Goal: Task Accomplishment & Management: Use online tool/utility

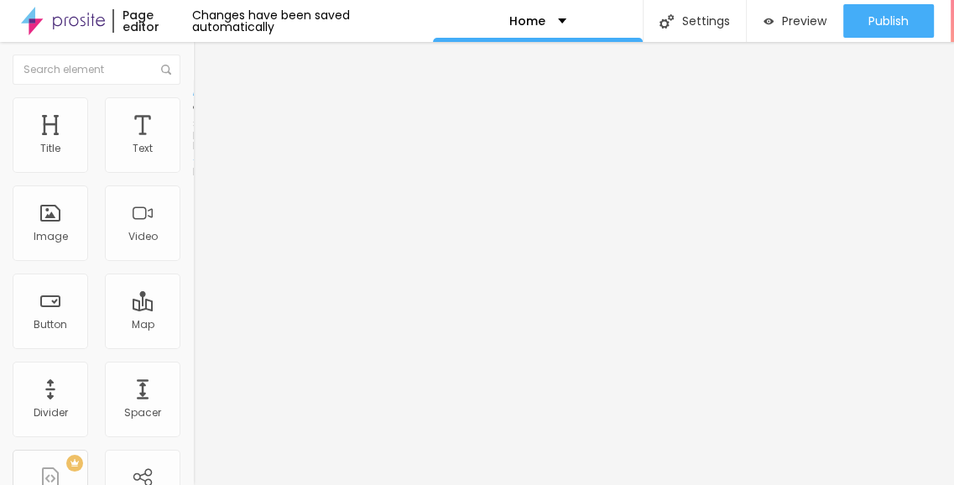
click at [193, 112] on li "Style" at bounding box center [289, 105] width 193 height 17
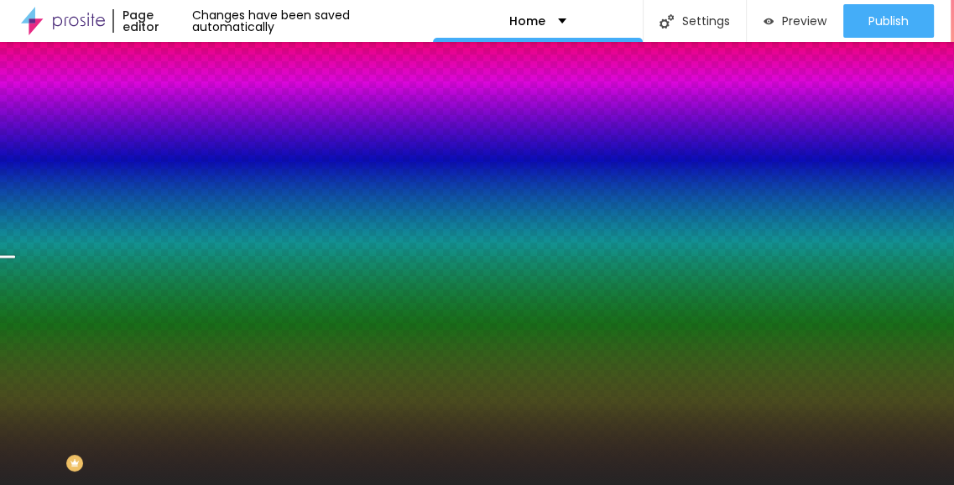
click at [193, 153] on div "Change image" at bounding box center [289, 147] width 193 height 12
click at [193, 154] on span "Change image" at bounding box center [238, 147] width 90 height 14
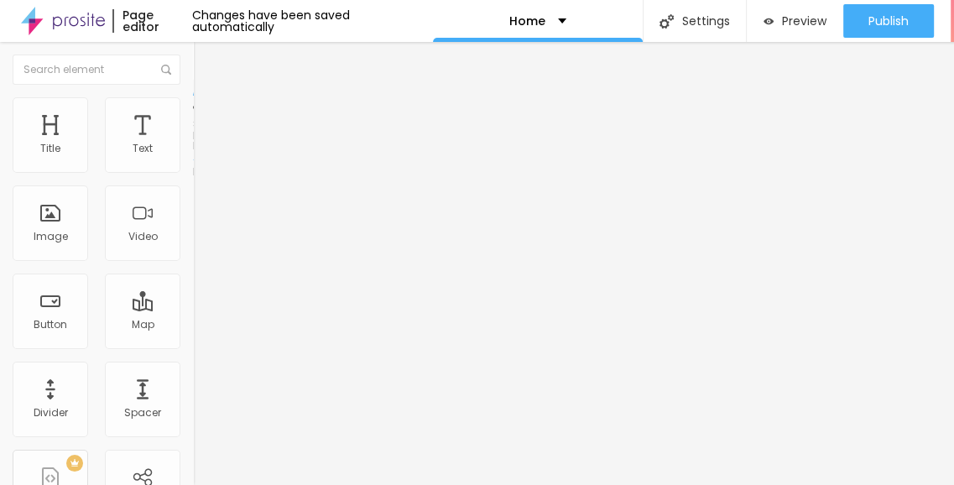
click at [193, 97] on img at bounding box center [200, 104] width 15 height 15
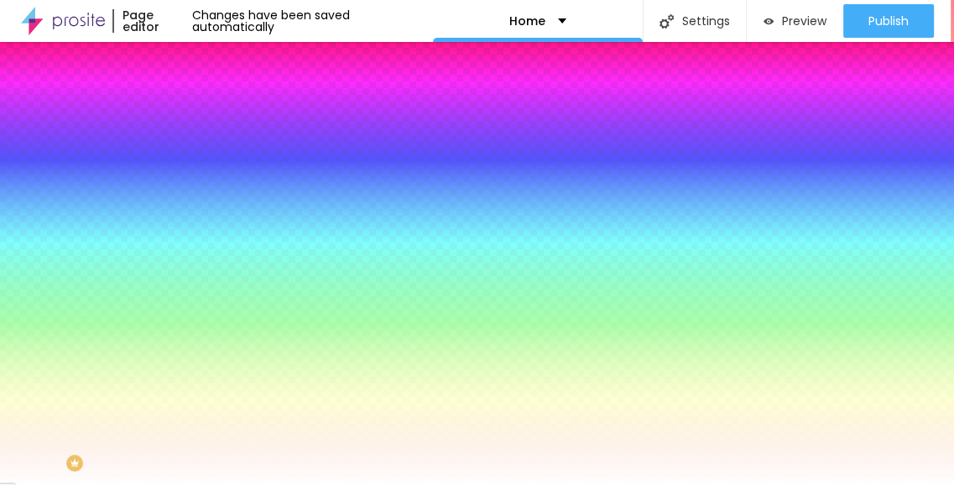
click at [193, 154] on span "Change image" at bounding box center [238, 147] width 90 height 14
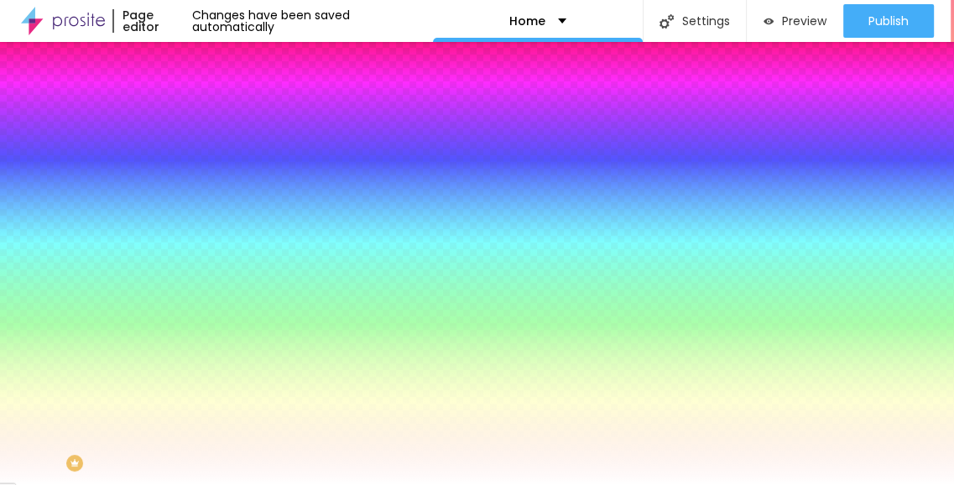
click at [193, 71] on button "Edit Section" at bounding box center [289, 61] width 193 height 39
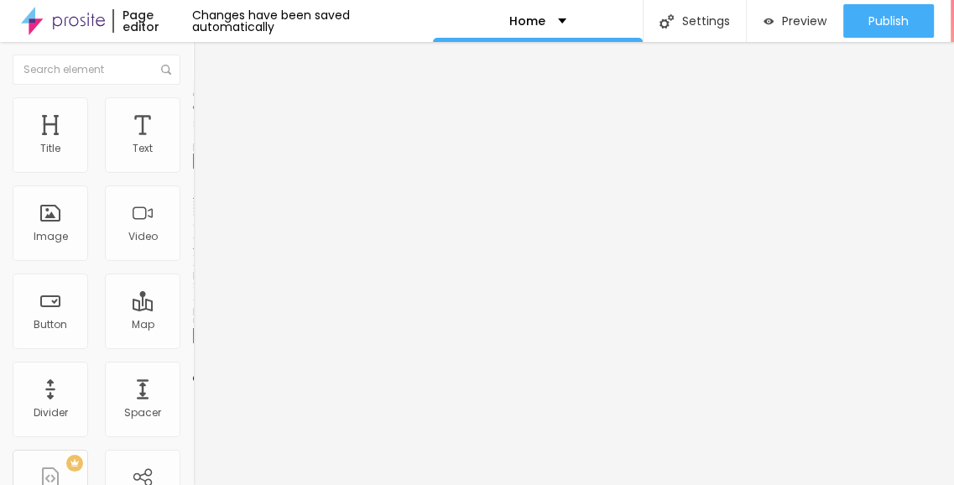
click at [193, 144] on span "Add image" at bounding box center [227, 137] width 69 height 14
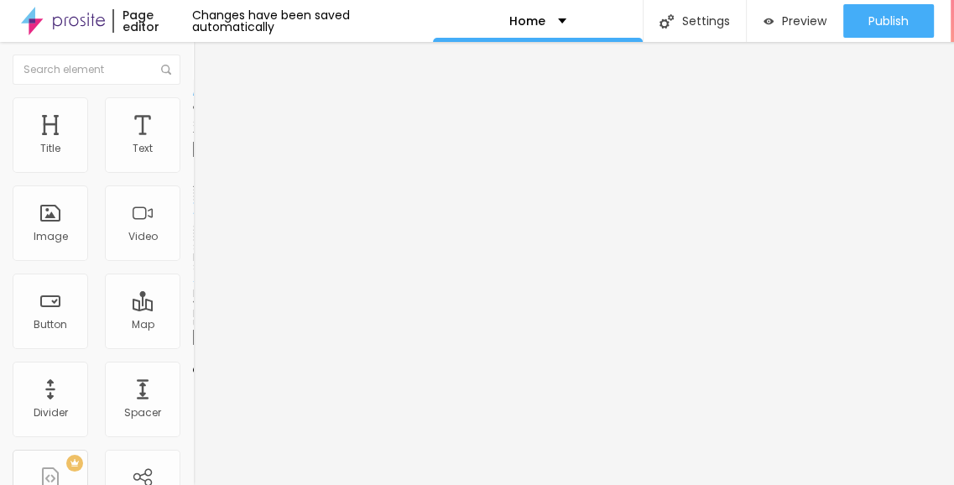
click at [193, 158] on input "entre em contato" at bounding box center [293, 149] width 201 height 17
type input "Contact"
click at [193, 346] on input "https://" at bounding box center [293, 337] width 201 height 17
paste input "m3m-panipat.in"
type input "https://m3m-panipat.in"
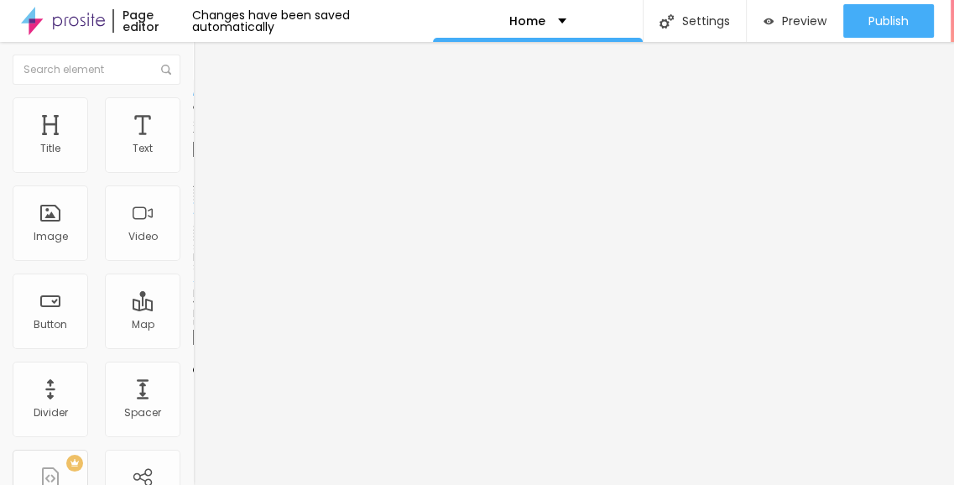
click at [193, 375] on div "Text Contact Align Size Default Small Default Big Link URL https://m3m-panipat.…" at bounding box center [289, 253] width 193 height 244
click at [193, 367] on div at bounding box center [289, 367] width 193 height 0
click at [193, 416] on div "Edit Button Content Style Advanced Text Contact Align Size Default Small Defaul…" at bounding box center [289, 263] width 193 height 443
drag, startPoint x: 65, startPoint y: 161, endPoint x: 62, endPoint y: 206, distance: 44.6
click at [193, 339] on div "Facebook" at bounding box center [289, 344] width 193 height 10
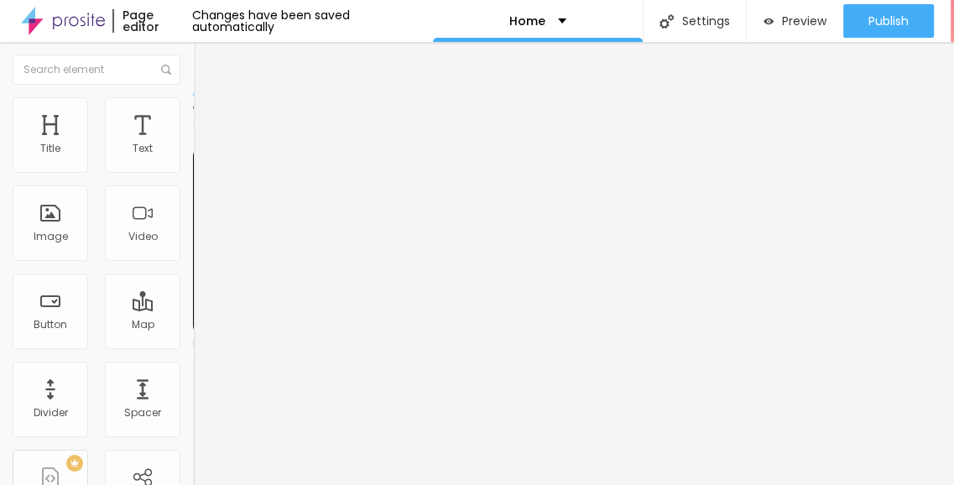
paste input "[DOMAIN_NAME][URL]"
type input "[URL][DOMAIN_NAME]"
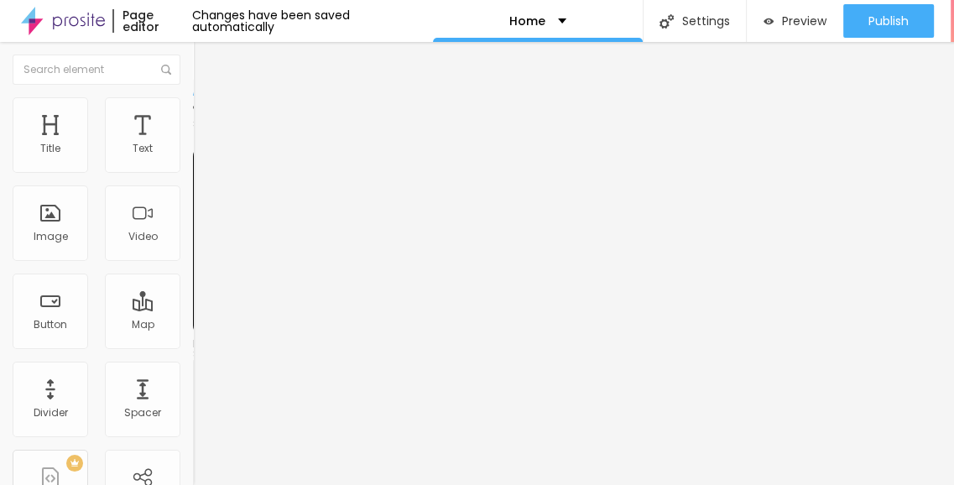
click at [193, 156] on div "Facebook" at bounding box center [289, 240] width 193 height 218
paste input "www.instagram.com/m3mpanipat/"
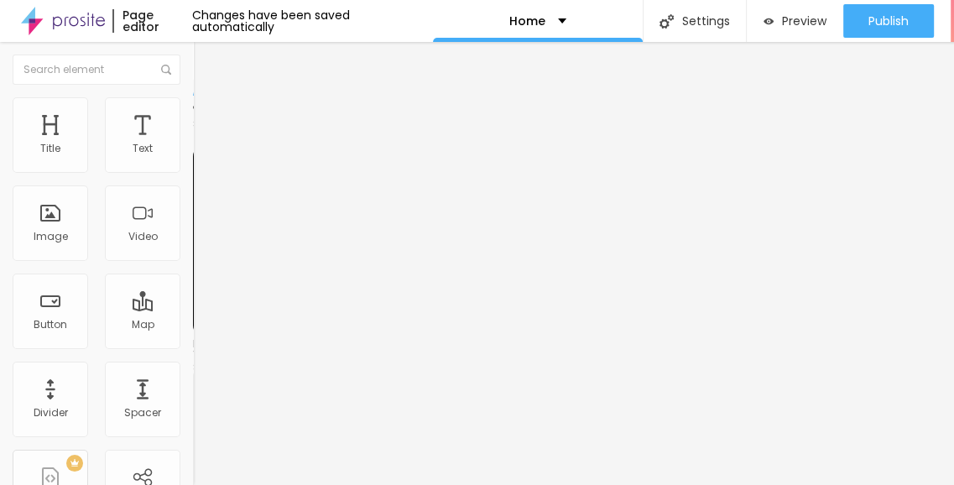
type input "https://www.instagram.com/m3mpanipat/"
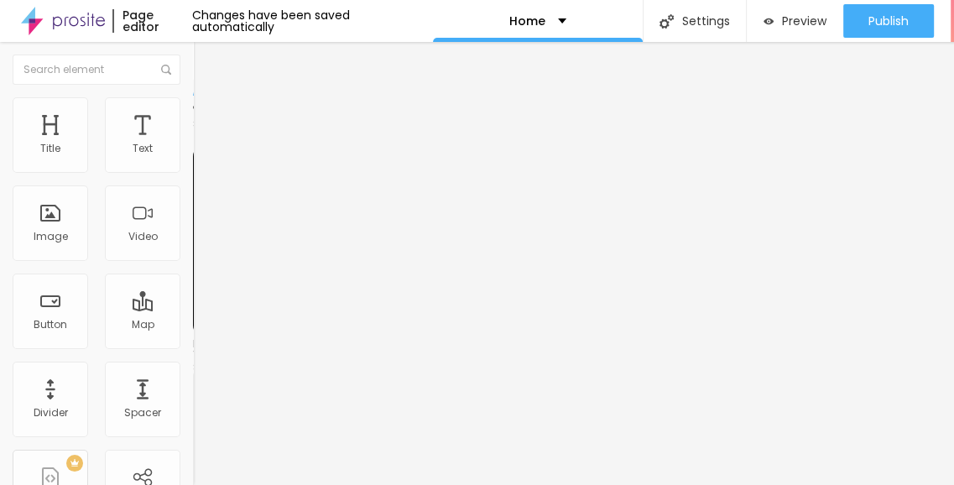
paste input "www.instagram.com/m3mpanipat/"
type input "https://www.instagram.com/m3mpanipat/"
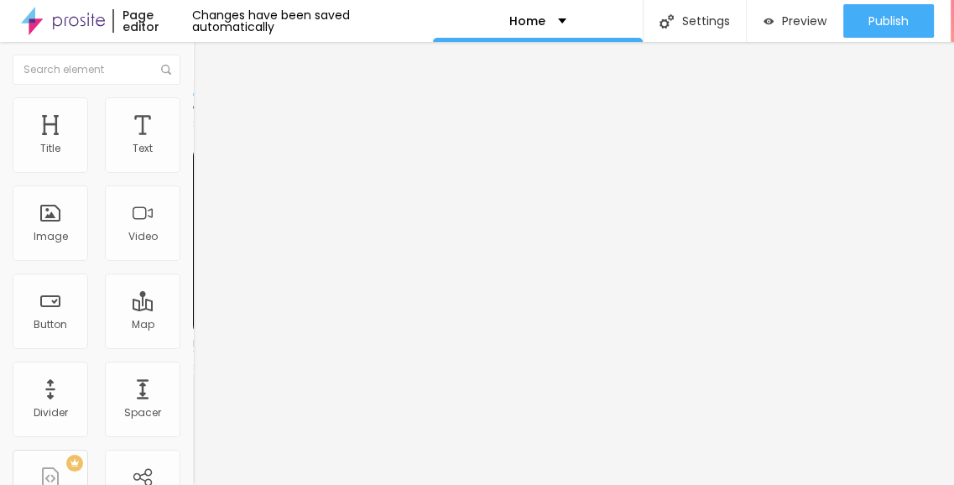
scroll to position [0, 0]
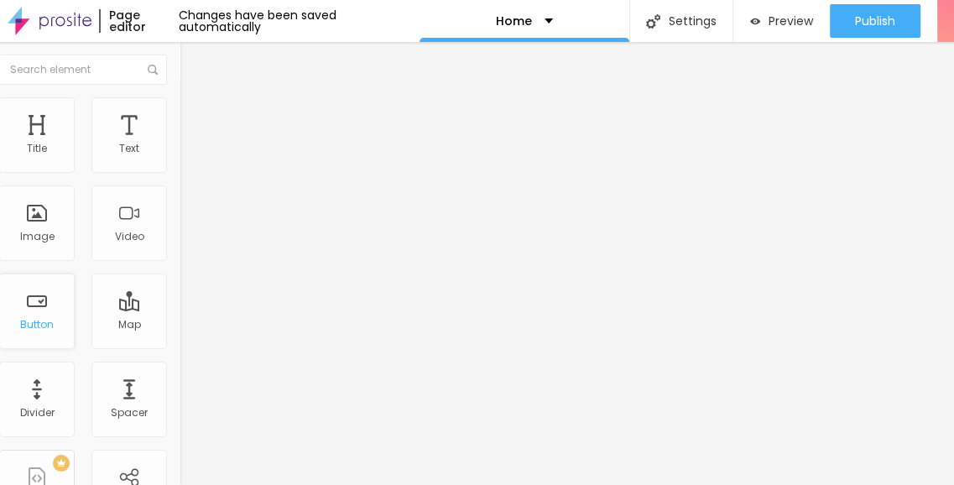
scroll to position [13, 8]
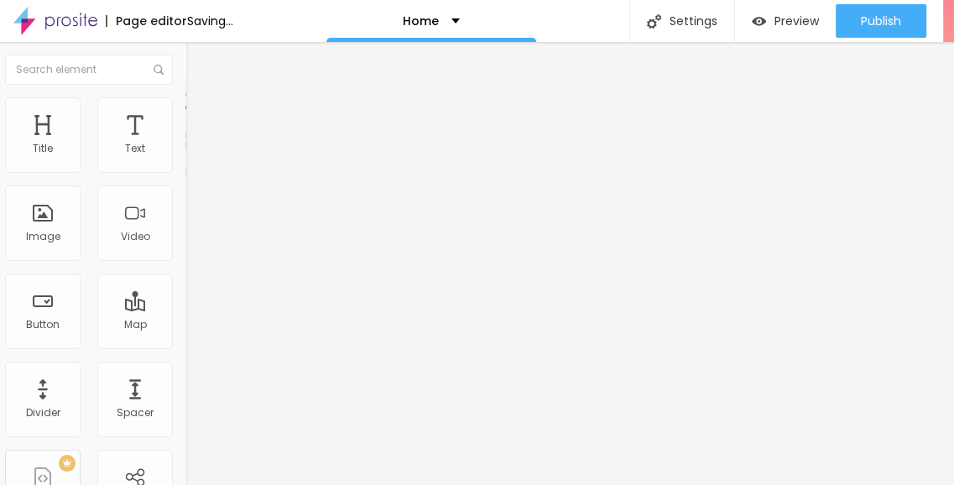
click at [186, 97] on li "Style" at bounding box center [282, 105] width 193 height 17
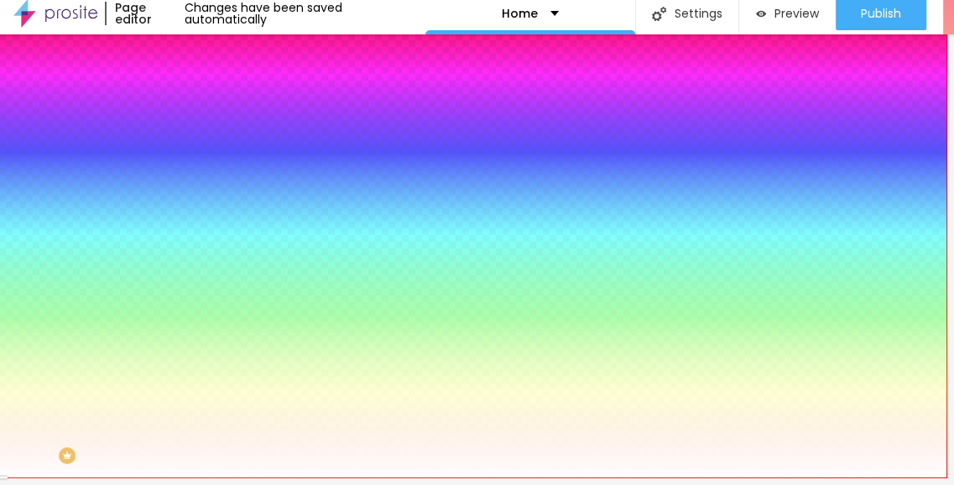
click at [186, 107] on li "Advanced" at bounding box center [282, 115] width 193 height 17
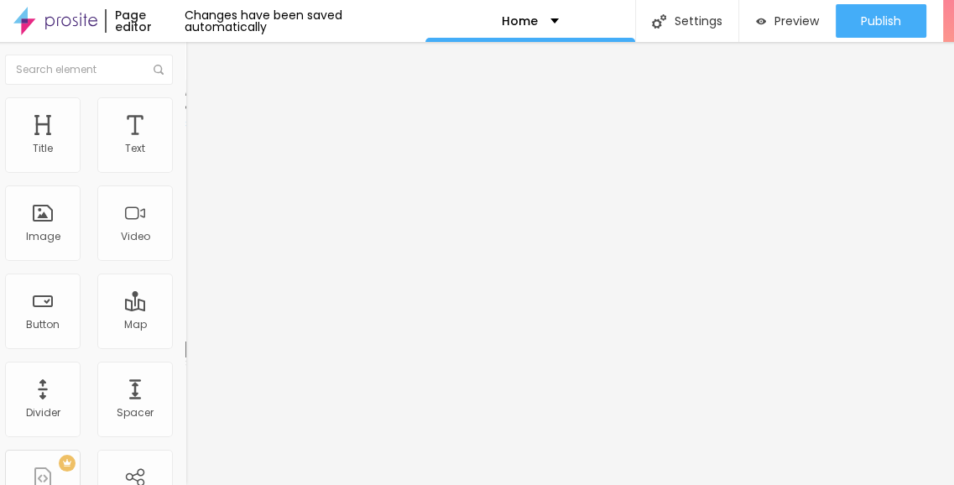
type input "15"
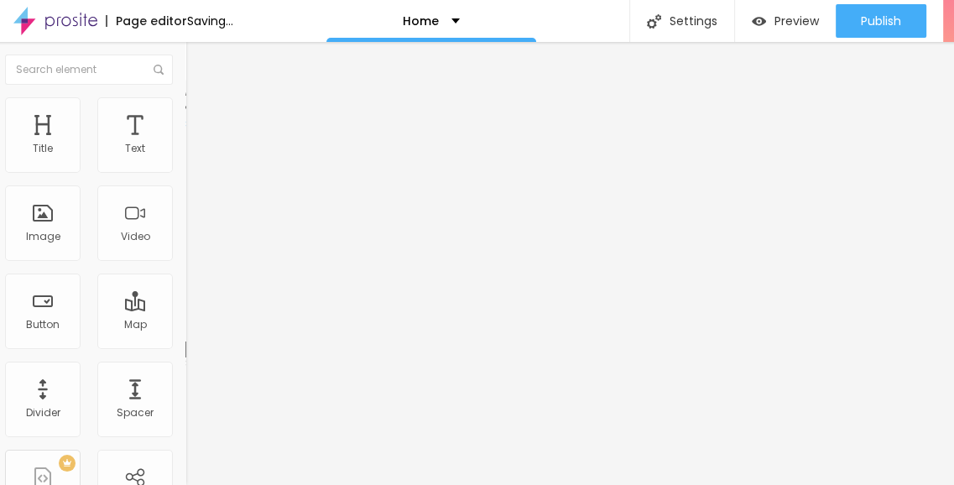
type input "20"
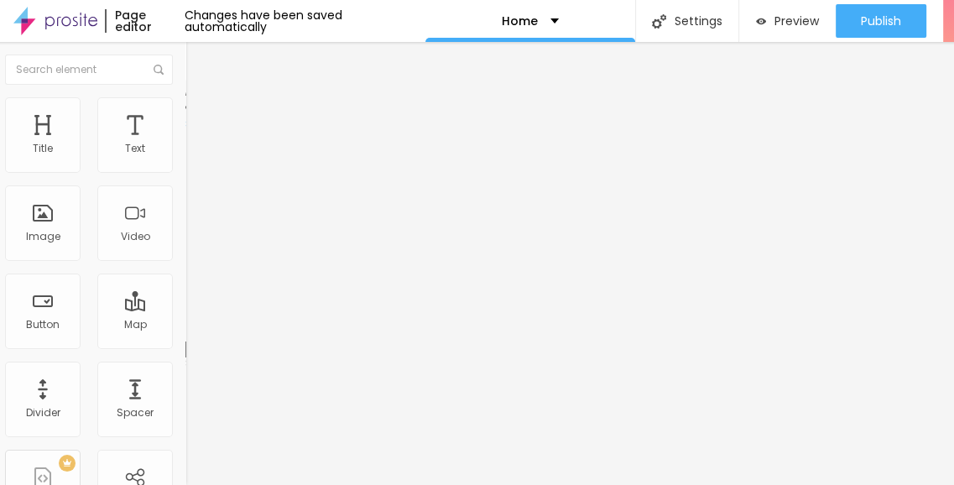
click at [186, 326] on input "range" at bounding box center [240, 332] width 108 height 13
type input "86"
type input "0"
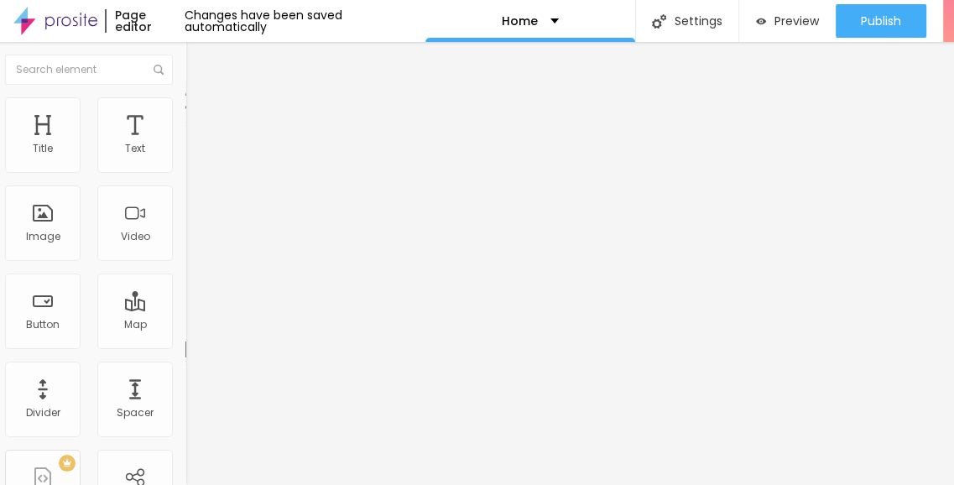
drag, startPoint x: 39, startPoint y: 180, endPoint x: 6, endPoint y: 176, distance: 33.8
type input "0"
click at [186, 97] on li "Advanced" at bounding box center [282, 105] width 193 height 17
type input "18"
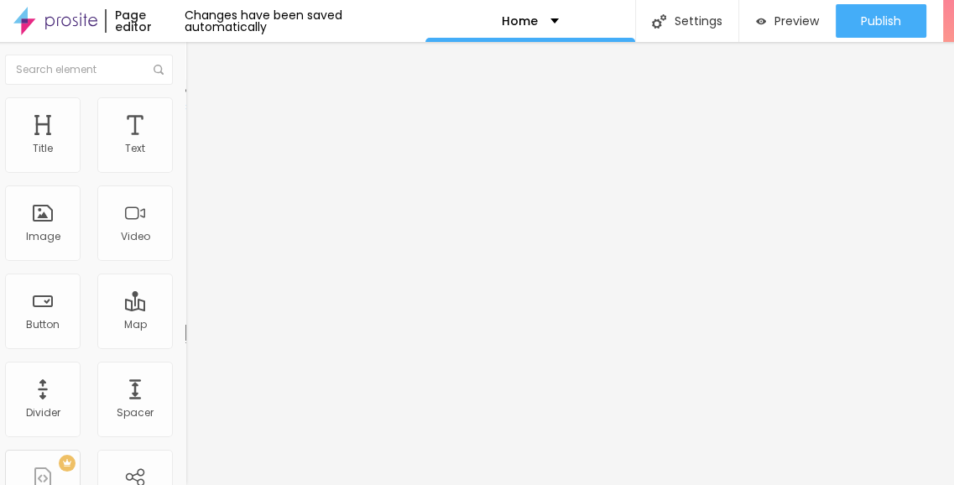
type input "18"
type input "17"
type input "13"
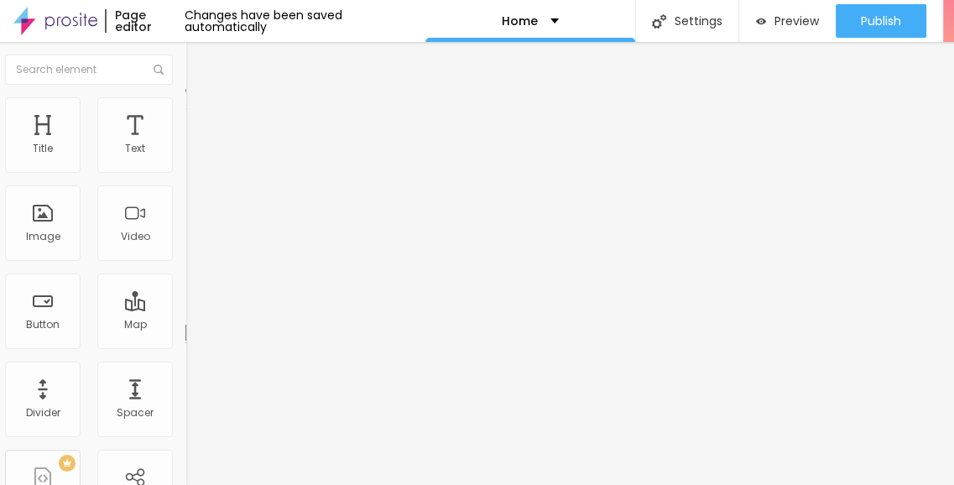
type input "0"
drag, startPoint x: 54, startPoint y: 184, endPoint x: 0, endPoint y: 180, distance: 53.8
type input "0"
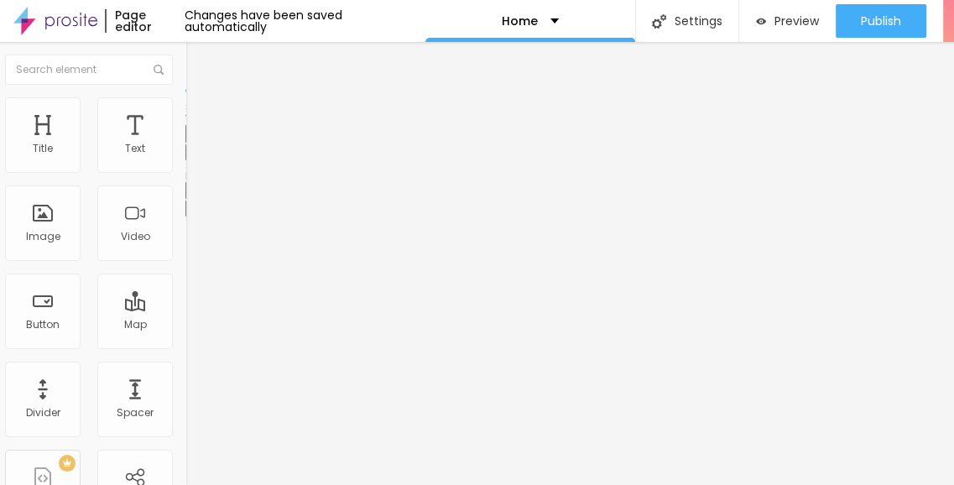
click at [186, 114] on li "Advanced" at bounding box center [282, 105] width 193 height 17
type input "3"
type input "0"
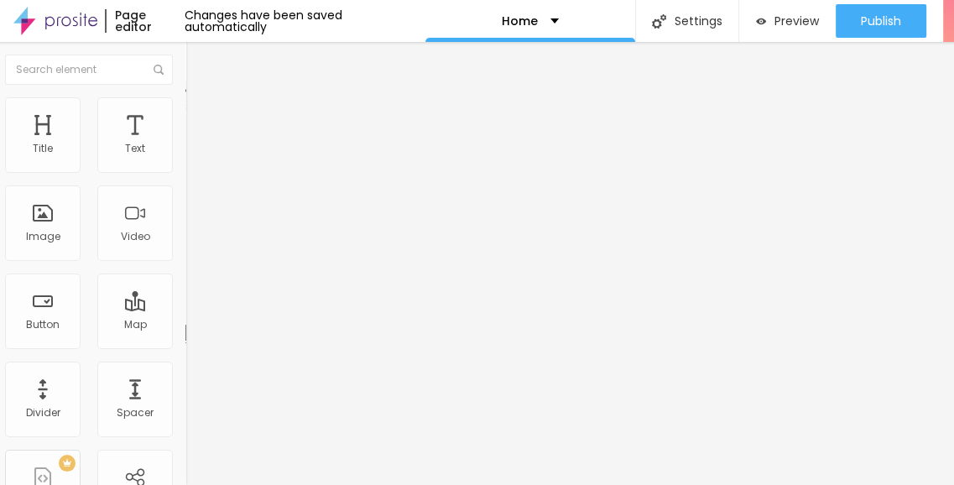
drag, startPoint x: 33, startPoint y: 183, endPoint x: 0, endPoint y: 180, distance: 32.8
type input "0"
click at [201, 118] on span "Advanced" at bounding box center [228, 125] width 55 height 14
type input "0"
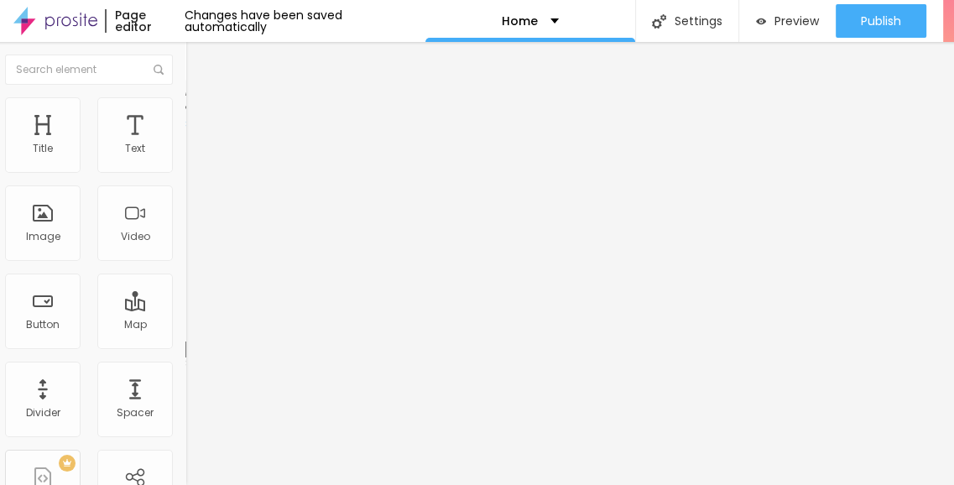
type input "0"
drag, startPoint x: 29, startPoint y: 184, endPoint x: 0, endPoint y: 180, distance: 29.7
type input "0"
click at [186, 114] on li "Advanced" at bounding box center [282, 122] width 193 height 17
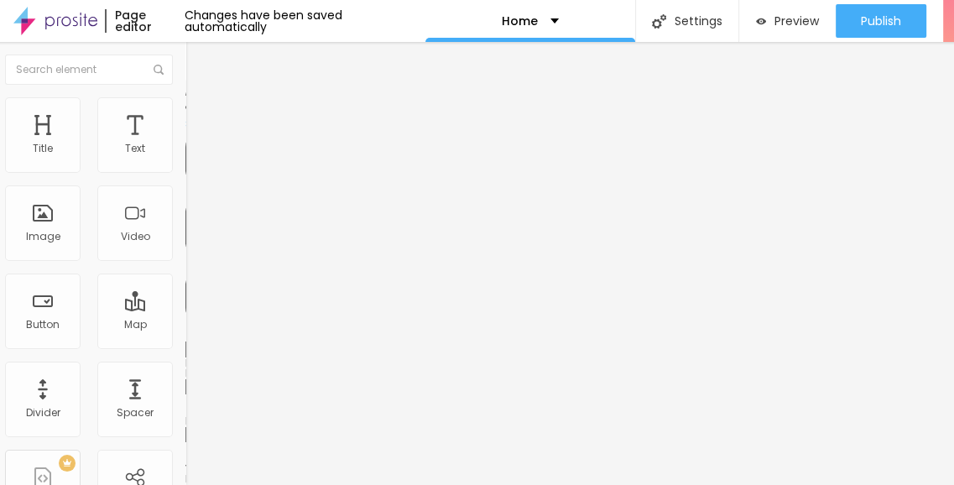
click at [186, 99] on li "Style" at bounding box center [282, 105] width 193 height 17
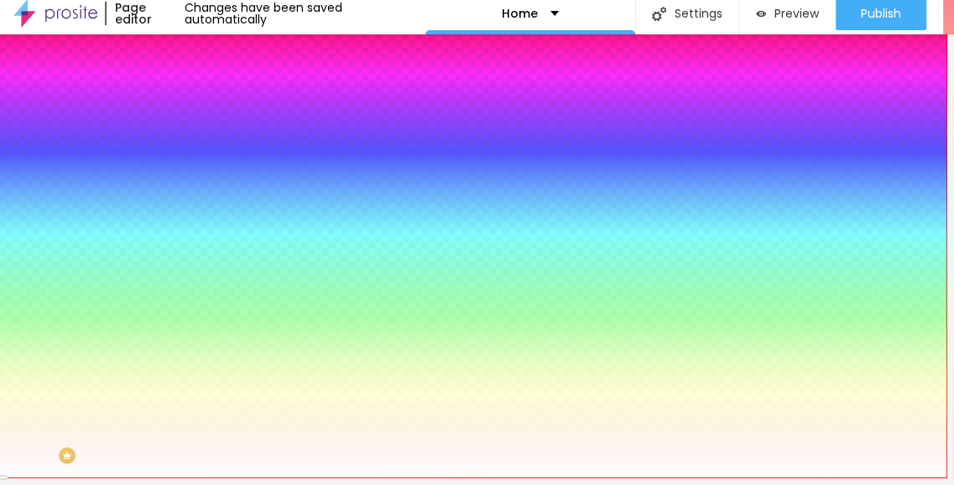
click at [201, 111] on span "Advanced" at bounding box center [228, 118] width 55 height 14
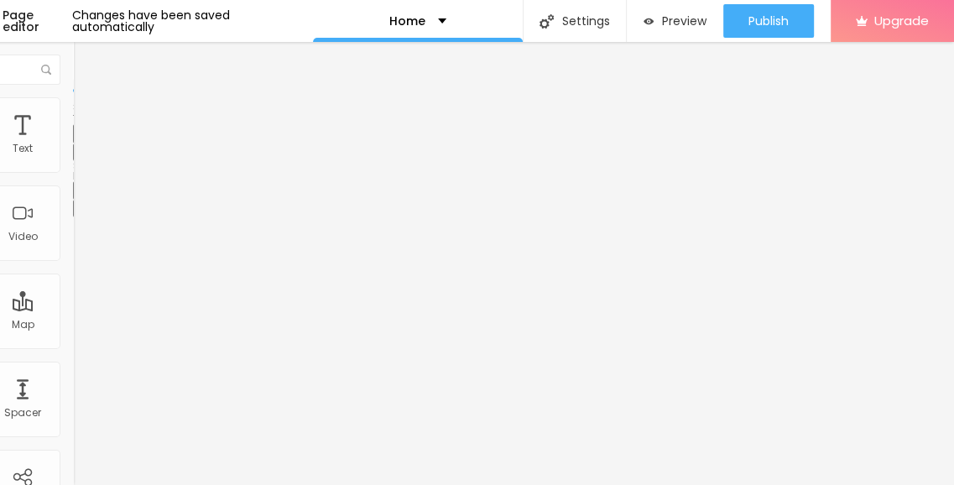
scroll to position [13, 0]
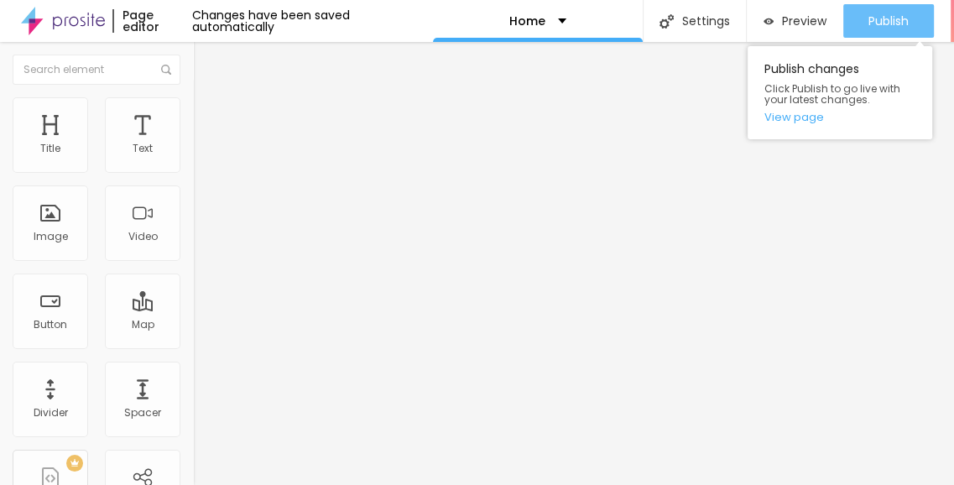
click at [893, 17] on div "Publish" at bounding box center [889, 21] width 40 height 34
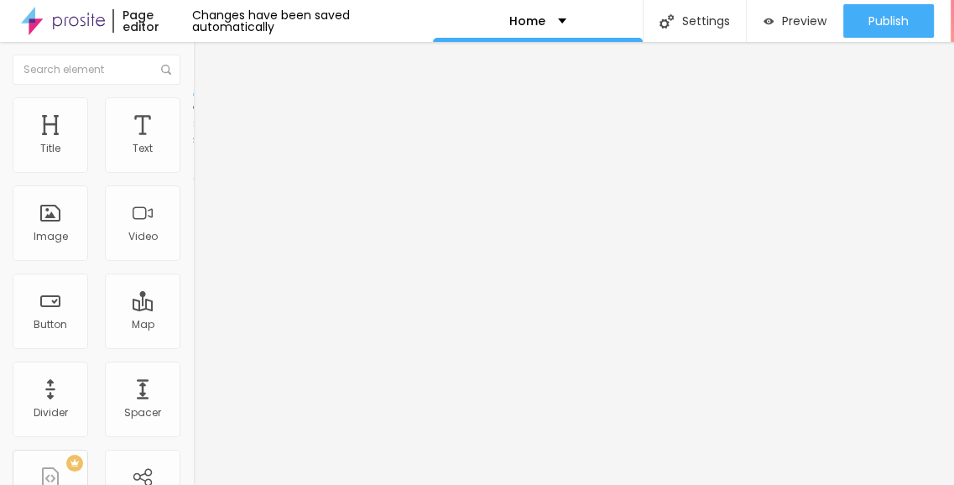
click at [193, 42] on button "Edit Coluna" at bounding box center [289, 61] width 193 height 39
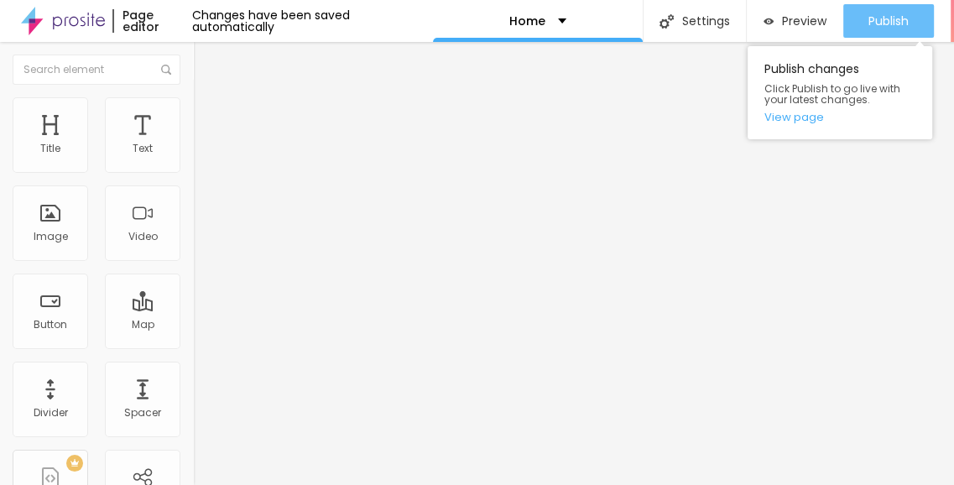
click at [873, 21] on span "Publish" at bounding box center [889, 20] width 40 height 13
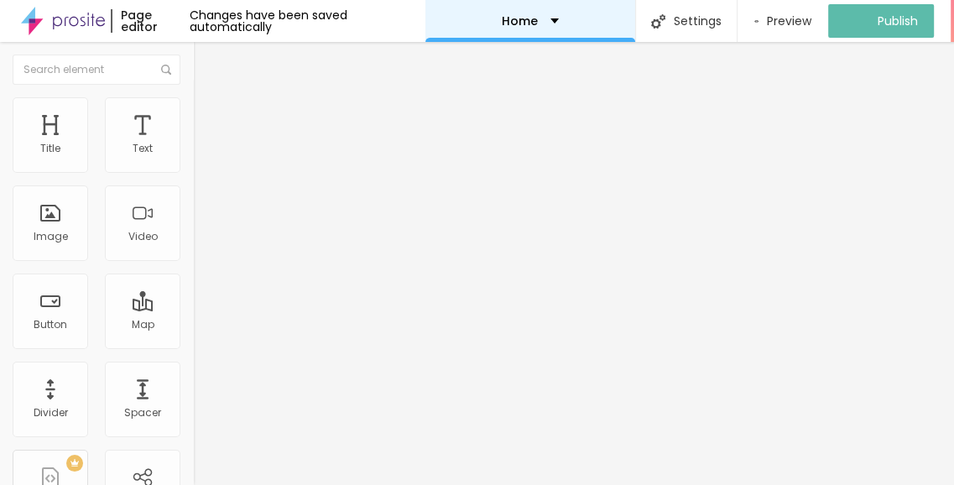
click at [541, 13] on div "Home" at bounding box center [531, 21] width 210 height 42
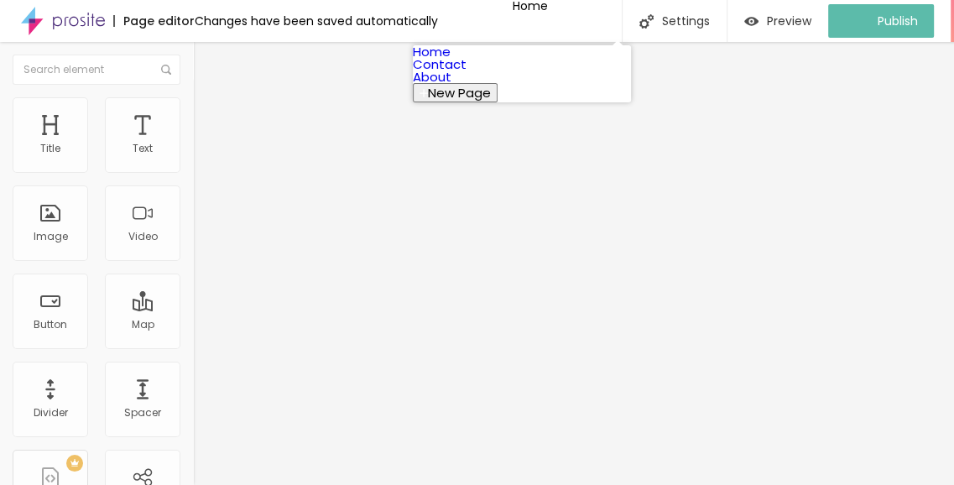
click at [467, 73] on link "Contact" at bounding box center [440, 64] width 54 height 18
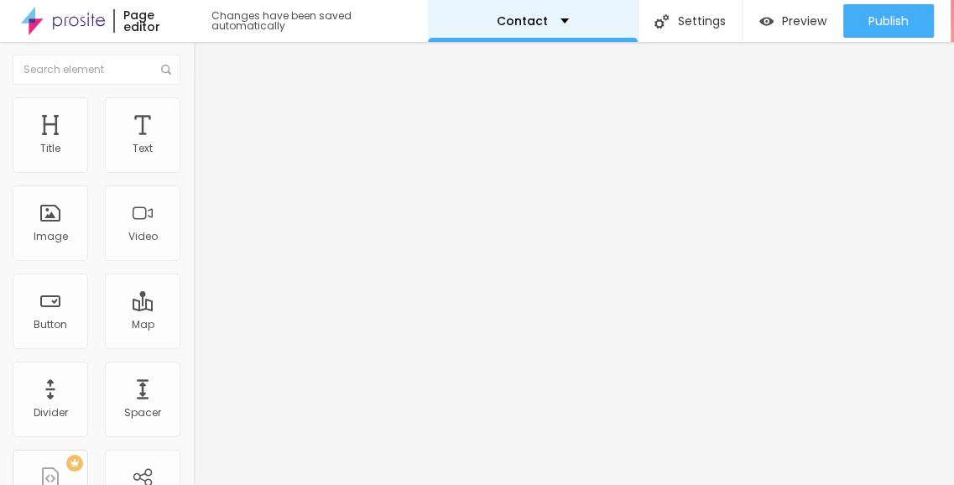
click at [539, 27] on div "Contact" at bounding box center [533, 21] width 210 height 42
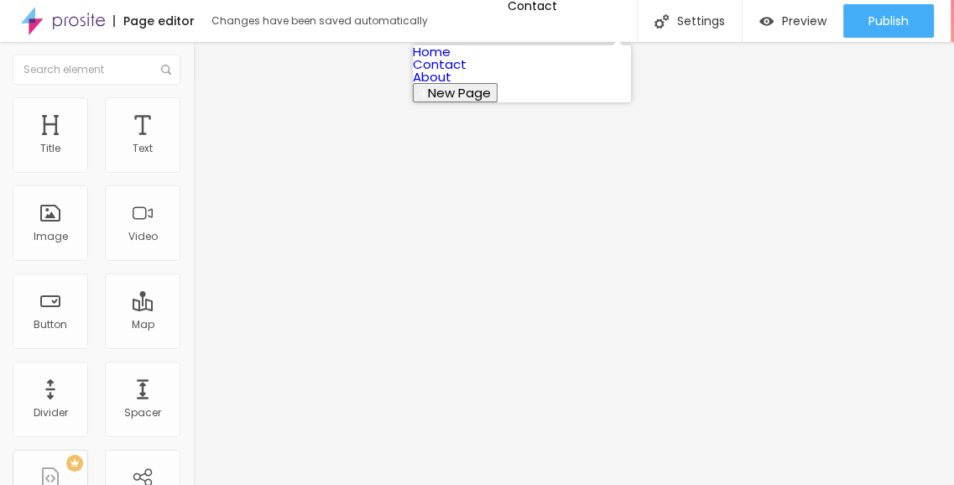
click at [452, 86] on link "About" at bounding box center [432, 77] width 39 height 18
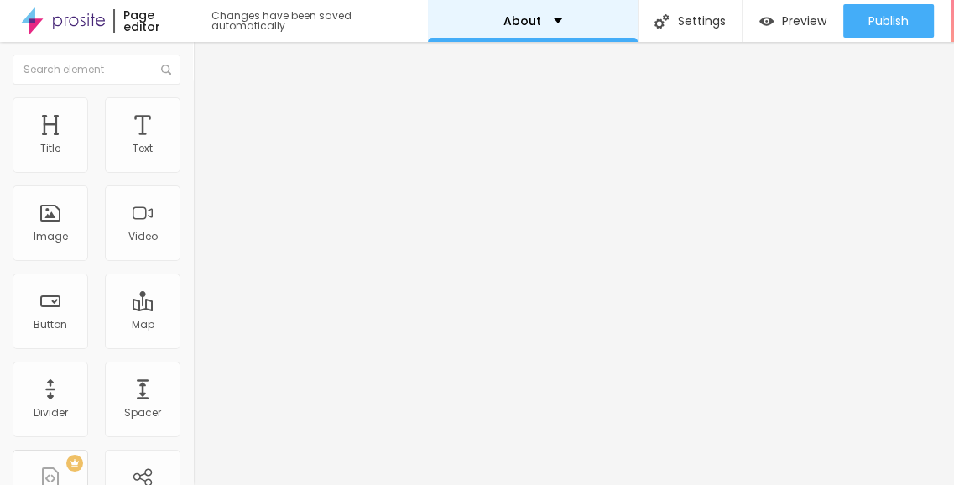
click at [478, 20] on div "About" at bounding box center [533, 21] width 210 height 42
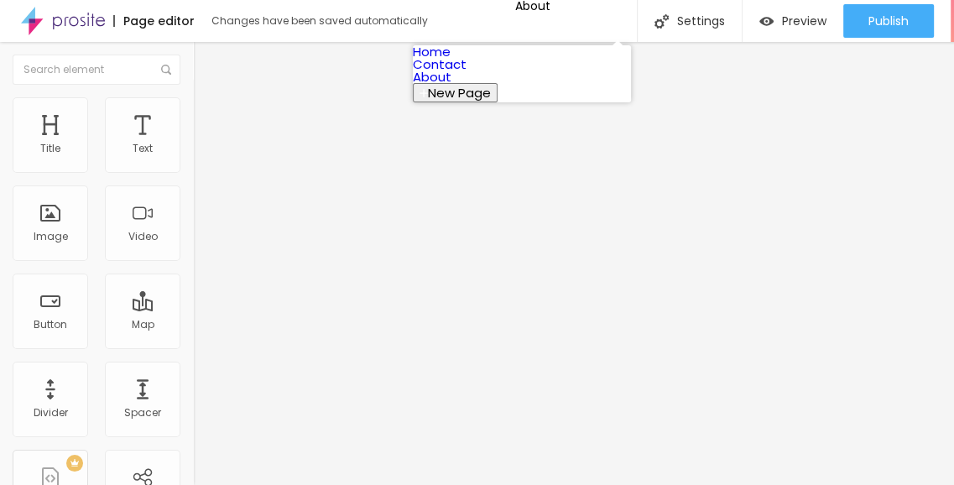
click at [451, 60] on link "Home" at bounding box center [432, 52] width 38 height 18
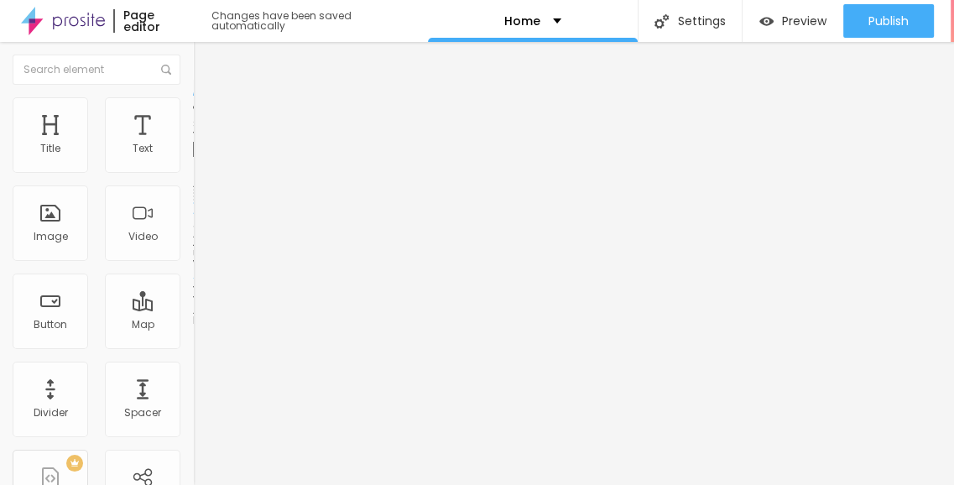
click at [193, 51] on button "Edit Video" at bounding box center [289, 61] width 193 height 39
click at [193, 158] on input "text" at bounding box center [293, 149] width 201 height 17
paste input "https://www.youtube.com/watch?v=2nv_K_p-U6M"
type input "https://www.youtube.com/watch?v=2nv_K_p-U6M"
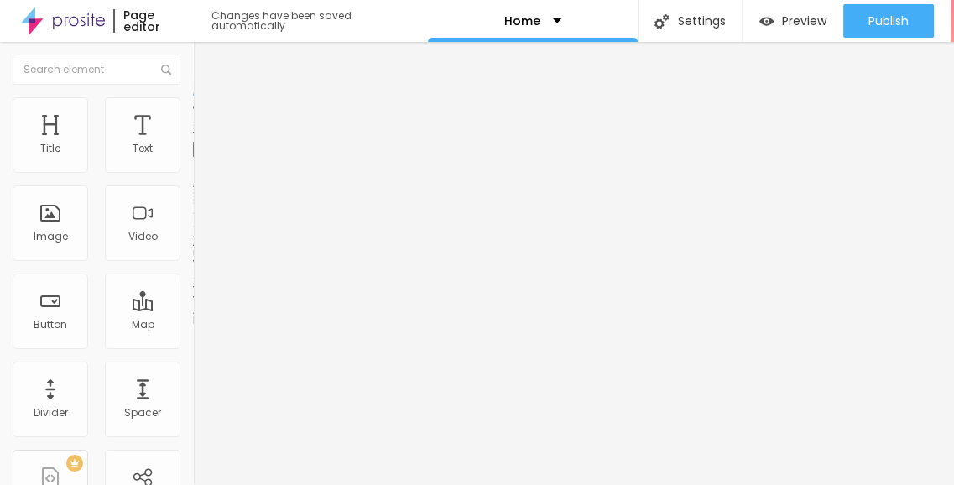
scroll to position [0, 0]
click at [193, 387] on div "Edit Video Content Style Advanced Video URL https://www.youtube.com/watch?v=2nv…" at bounding box center [289, 263] width 193 height 443
click at [206, 55] on div "Edit Video" at bounding box center [247, 61] width 83 height 13
click at [193, 160] on div "TikTok" at bounding box center [289, 165] width 193 height 10
click at [202, 202] on div "TikTok" at bounding box center [289, 194] width 175 height 15
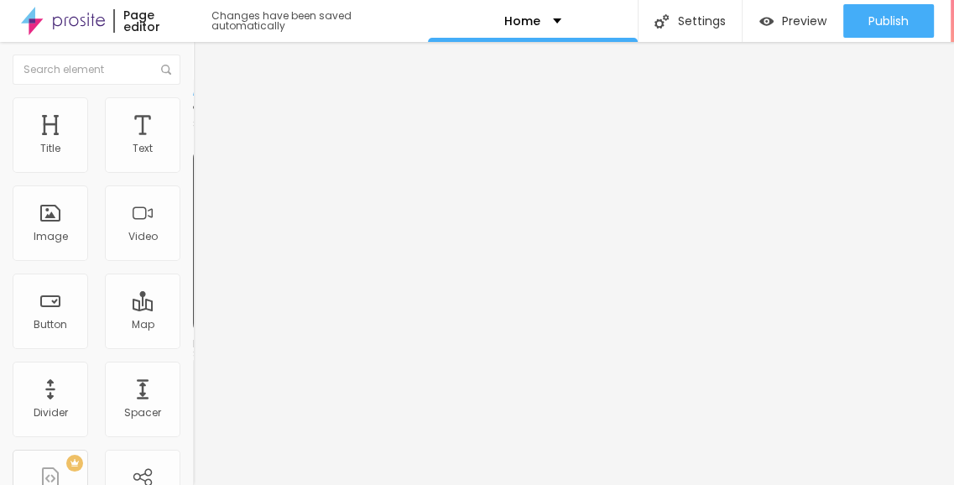
paste input "https://www.facebook.com/m3mpanipat"
type input "https://www.facebook.com/m3mpanipat"
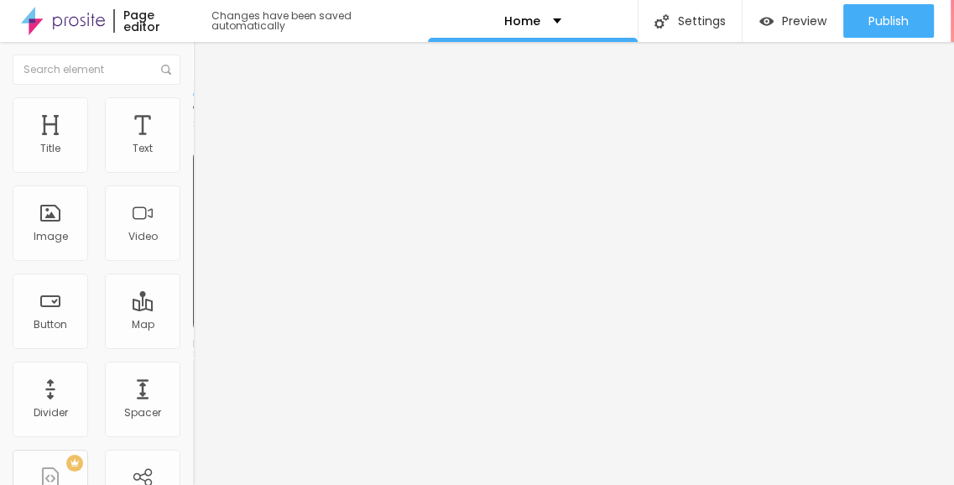
paste input "www.instagram.com/m3mpanipat/"
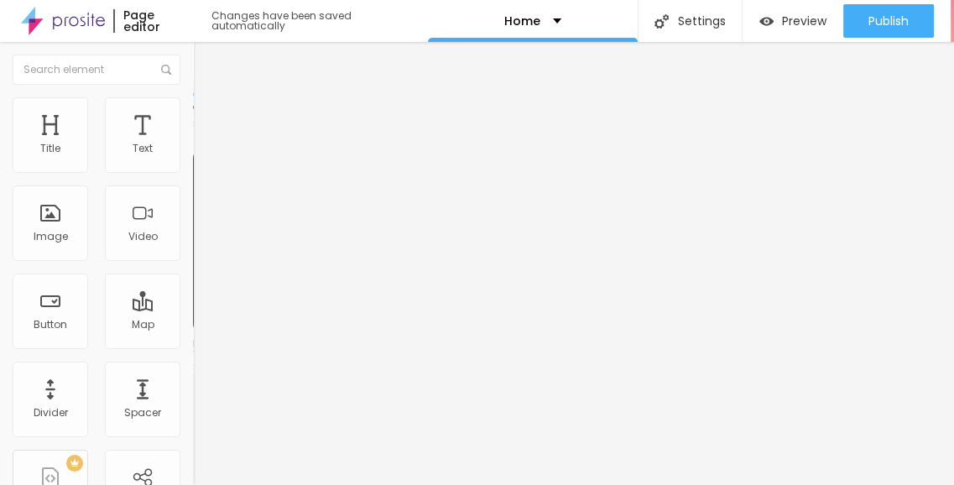
type input "https://www.instagram.com/m3mpanipat/"
paste input "text"
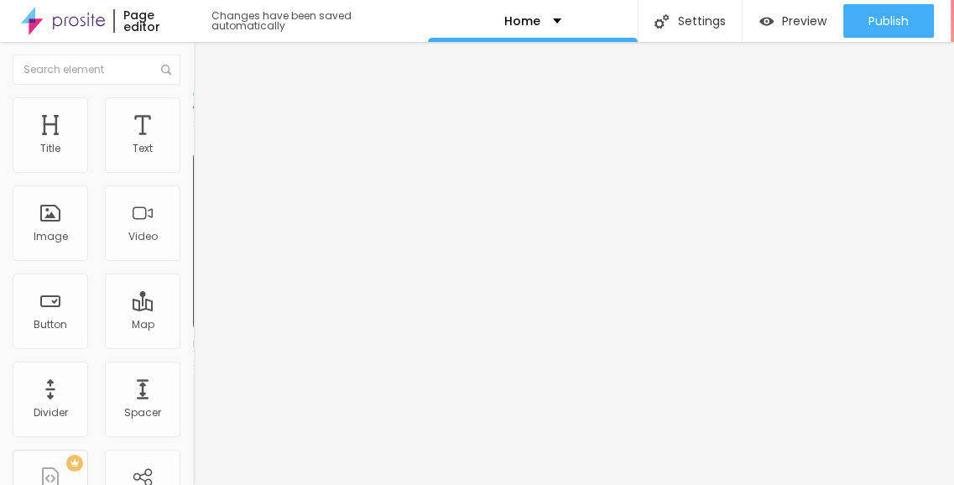
type input "https://www.instagram.com/m3mpanipat/"
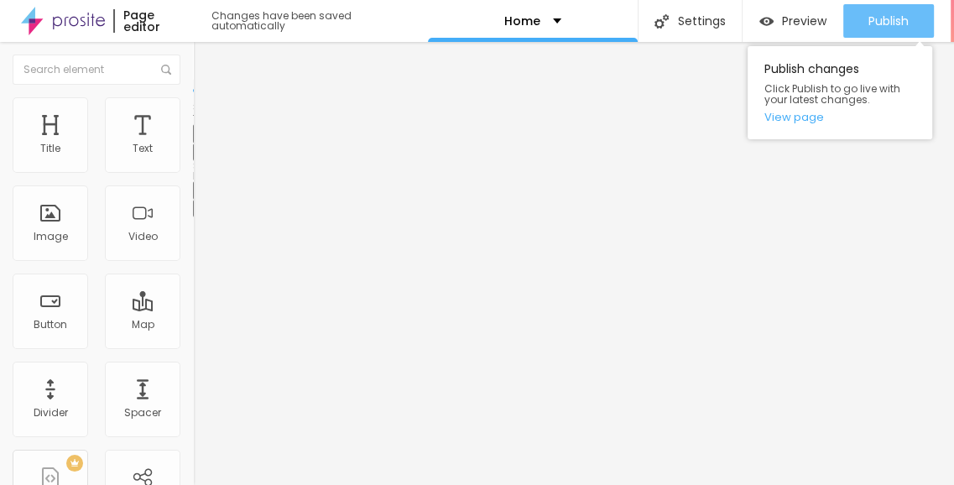
click at [856, 14] on button "Publish" at bounding box center [889, 21] width 91 height 34
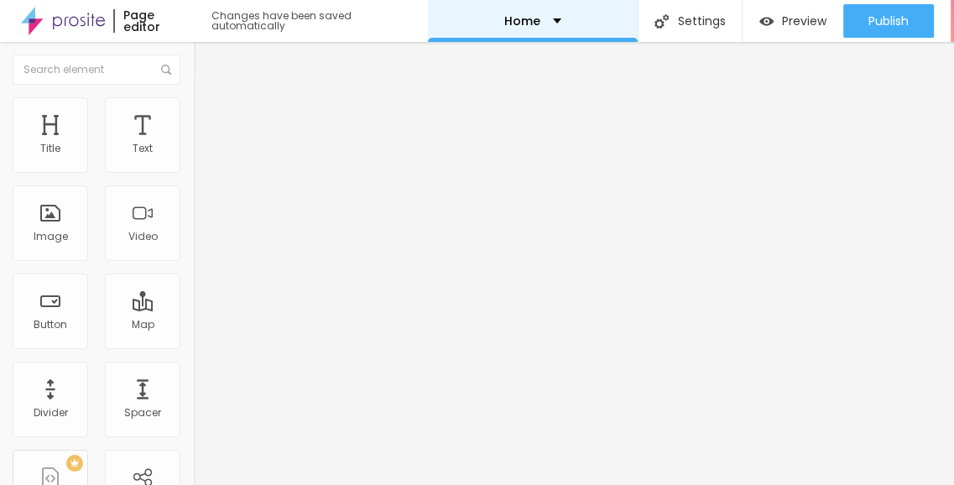
click at [548, 28] on div "Home" at bounding box center [533, 21] width 210 height 42
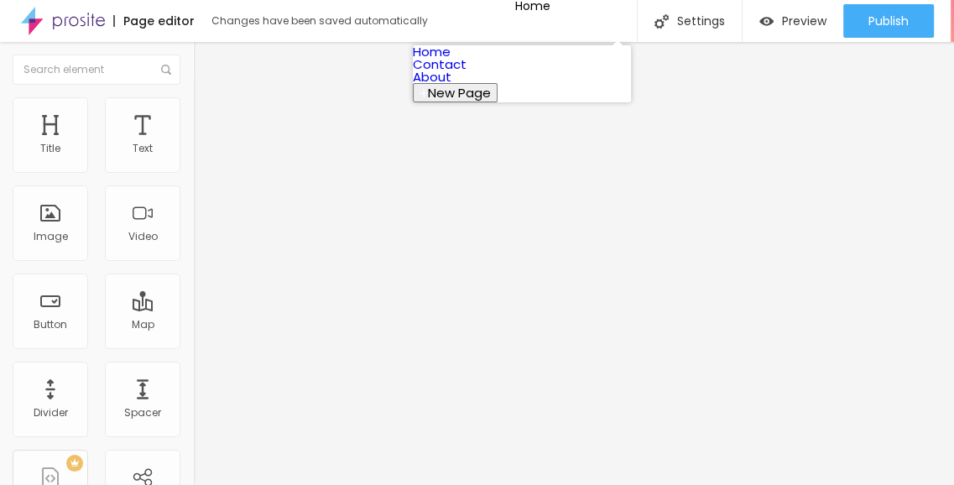
click at [467, 73] on link "Contact" at bounding box center [440, 64] width 54 height 18
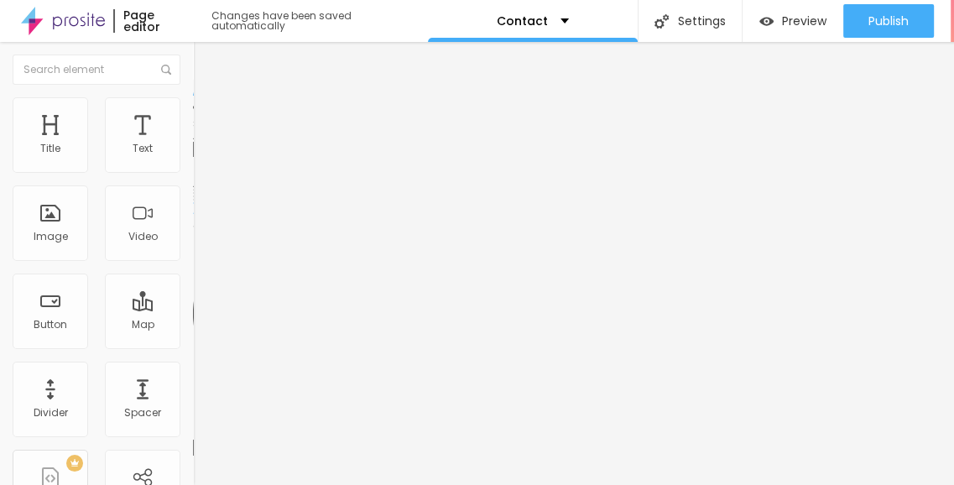
drag, startPoint x: 107, startPoint y: 186, endPoint x: 0, endPoint y: 192, distance: 107.6
click at [193, 192] on div "Address [GEOGRAPHIC_DATA] Align 15 Zoom" at bounding box center [289, 299] width 193 height 336
click at [193, 158] on input "Haryana, panipat" at bounding box center [293, 149] width 201 height 17
click at [193, 158] on input "Haryana, [GEOGRAPHIC_DATA]" at bounding box center [293, 149] width 201 height 17
type input "Haryana, [GEOGRAPHIC_DATA]"
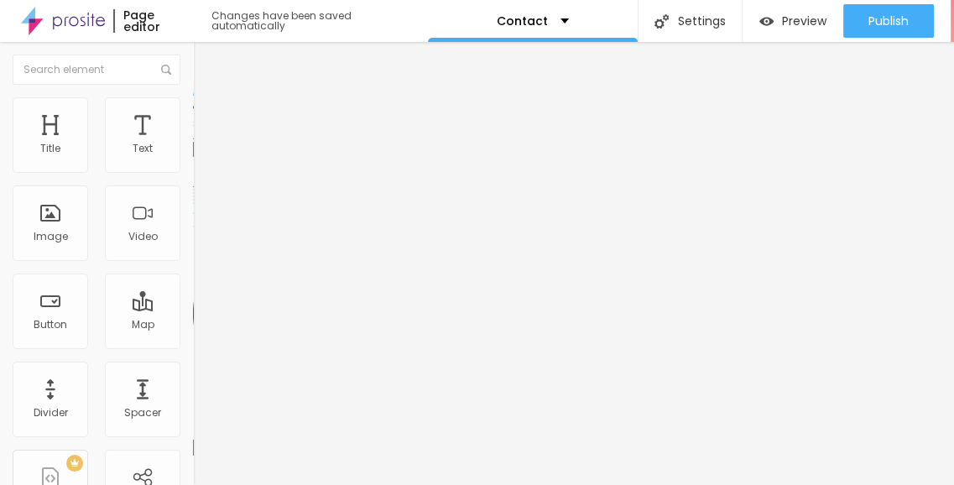
click at [193, 333] on div "Edit Map Content Style Advanced Address [GEOGRAPHIC_DATA] Align 15 Zoom" at bounding box center [289, 263] width 193 height 443
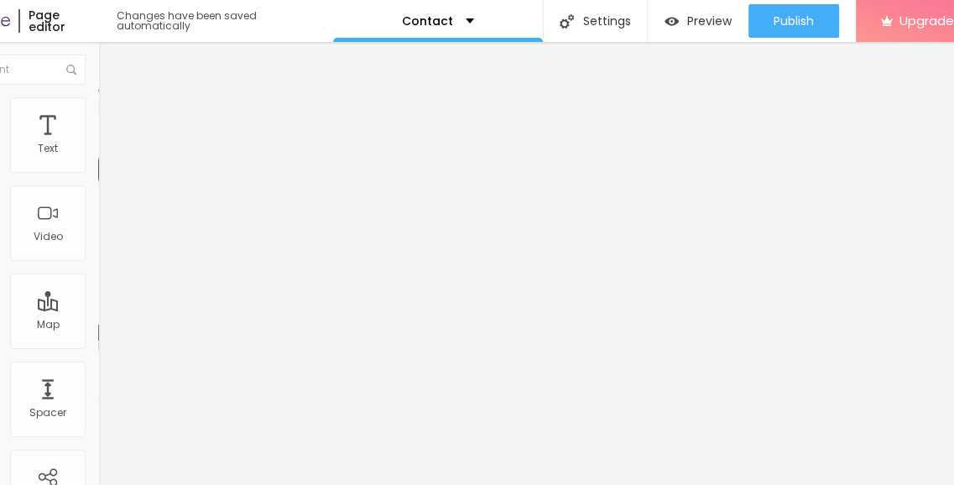
scroll to position [0, 120]
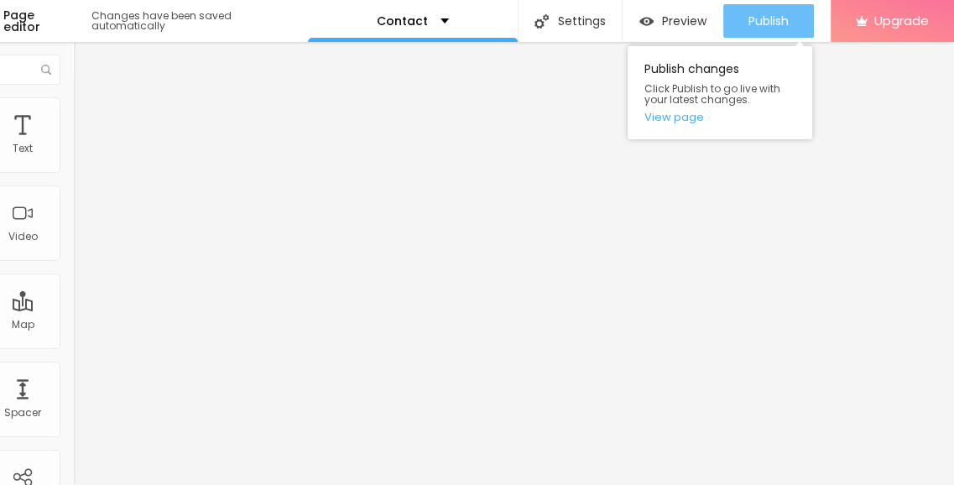
click at [758, 33] on div "Publish" at bounding box center [769, 21] width 40 height 34
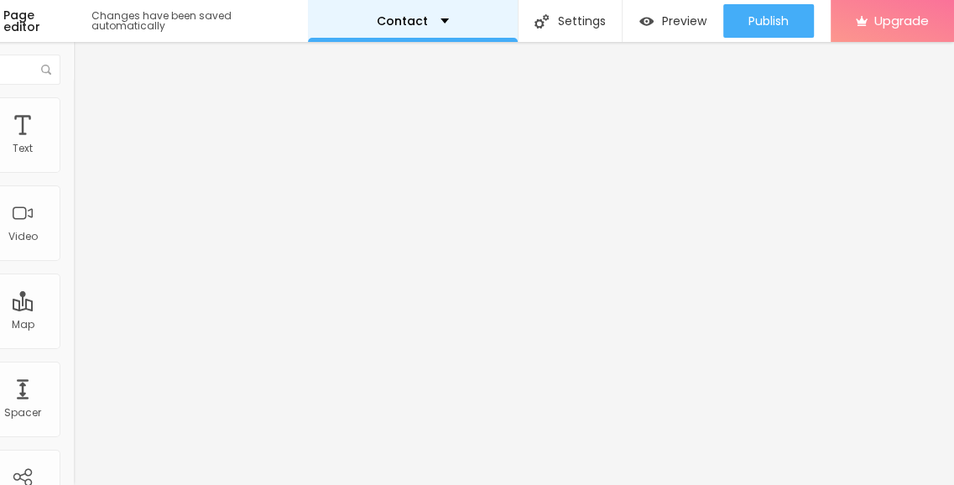
click at [440, 31] on div "Contact" at bounding box center [413, 21] width 210 height 42
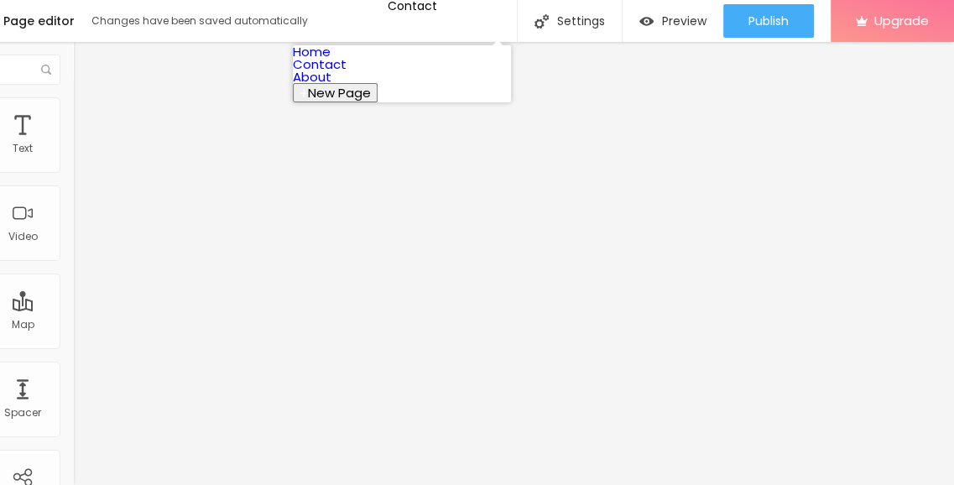
click at [332, 86] on link "About" at bounding box center [312, 77] width 39 height 18
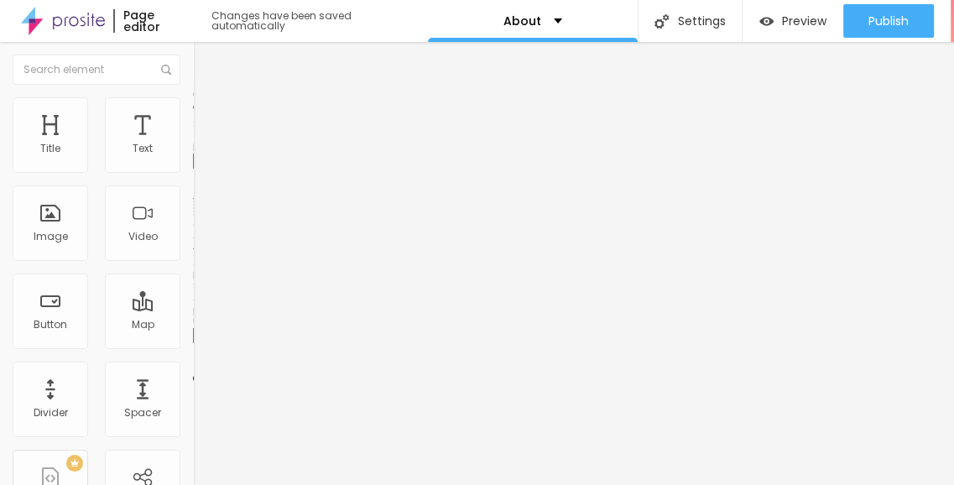
click at [193, 144] on span "Change image" at bounding box center [238, 137] width 90 height 14
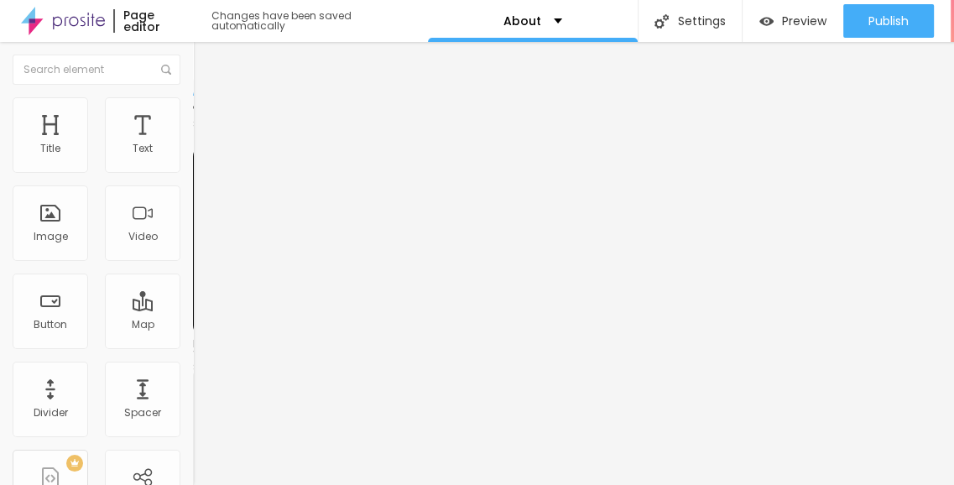
click at [193, 154] on div "Facebook" at bounding box center [289, 247] width 193 height 232
paste input "www.facebook.com/m3mpanipat"
type input "https://www.facebook.com/m3mpanipat"
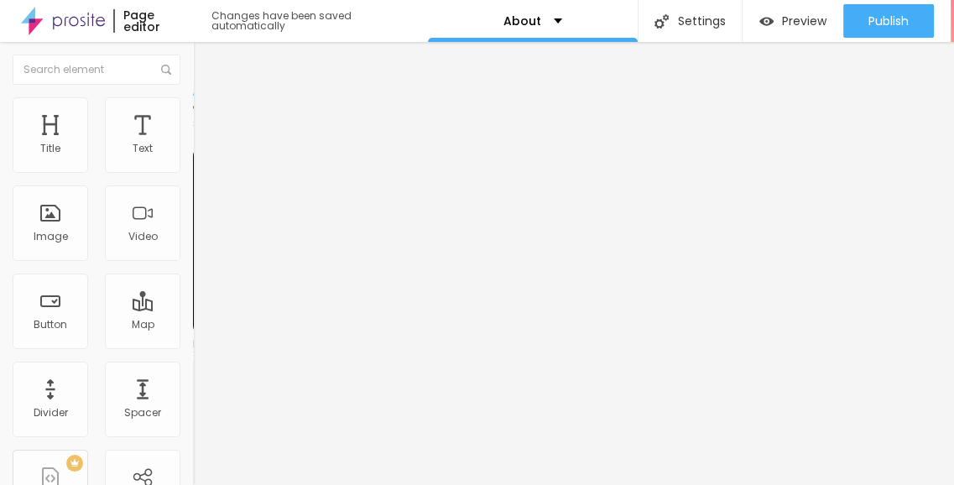
click at [193, 339] on div "Facebook" at bounding box center [289, 344] width 193 height 10
paste input "www.instagram.com/m3mpanipat/"
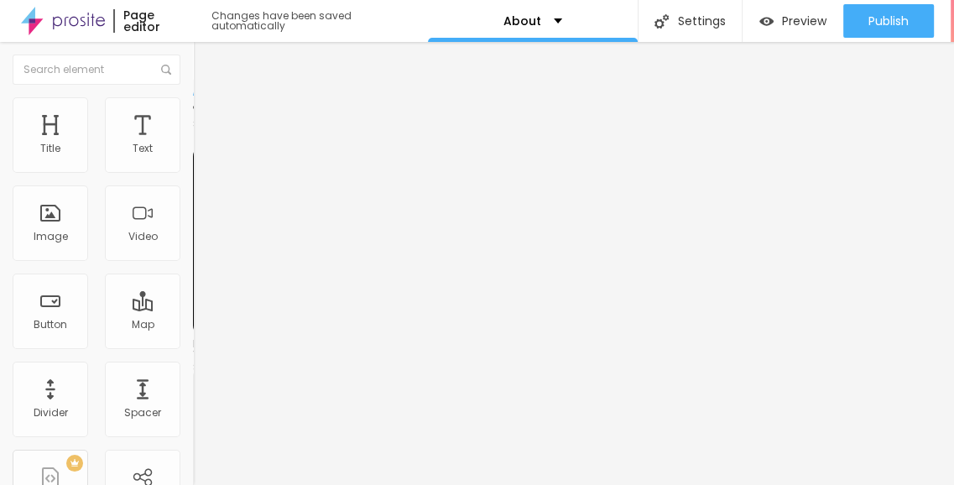
scroll to position [0, 86]
type input "https://www.instagram.com/m3mpanipat/"
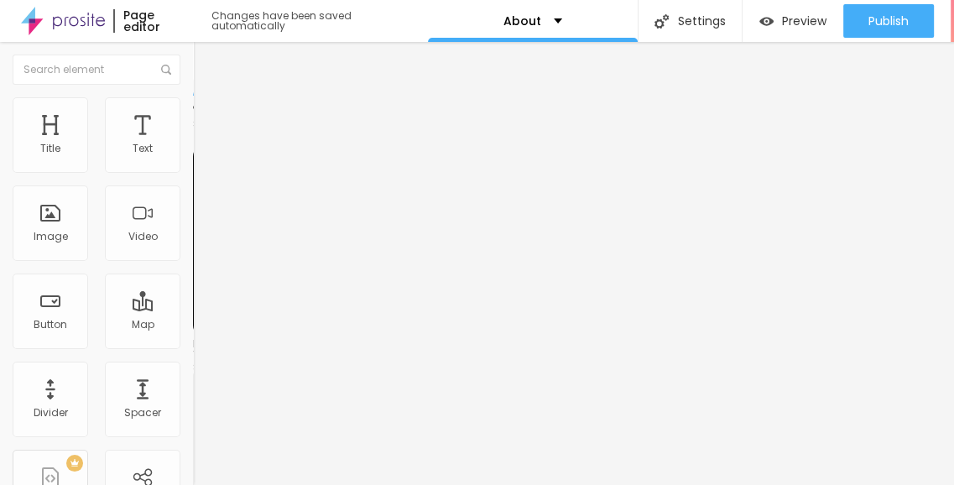
paste input "www.instagram.com/m3mpanipat/"
type input "https://www.instagram.com/m3mpanipat/"
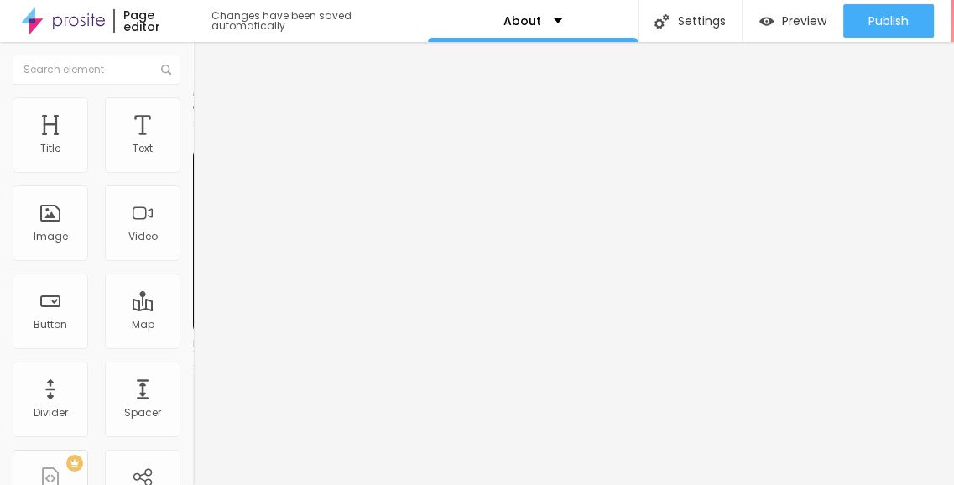
click at [208, 116] on span "Style" at bounding box center [220, 109] width 24 height 14
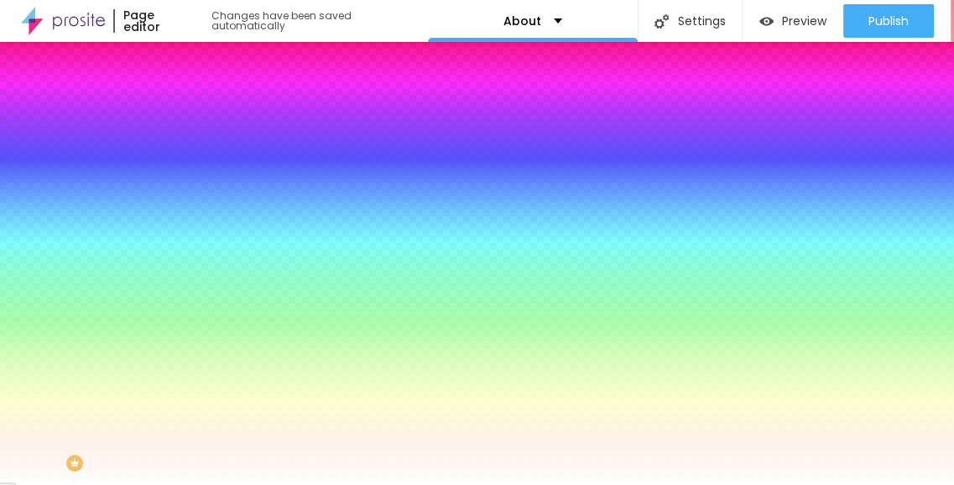
click at [208, 118] on span "Advanced" at bounding box center [235, 125] width 55 height 14
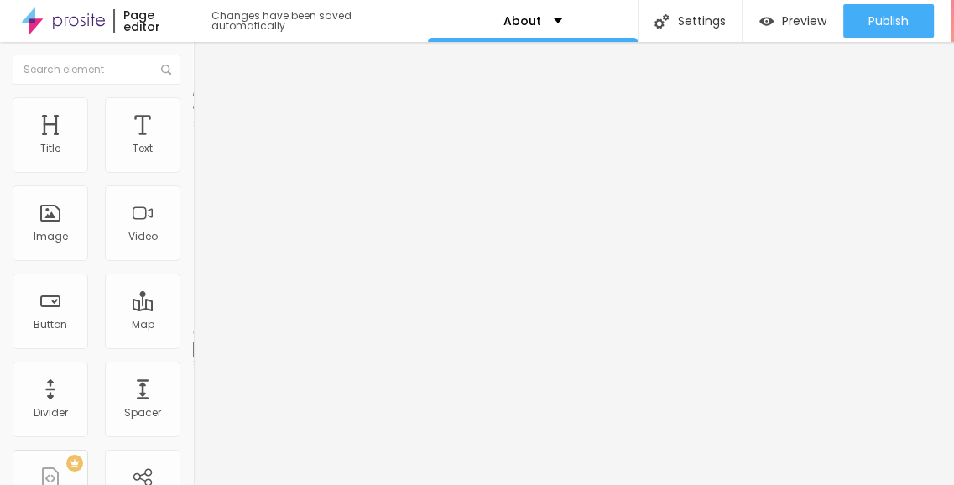
type input "189"
type input "160"
type input "155"
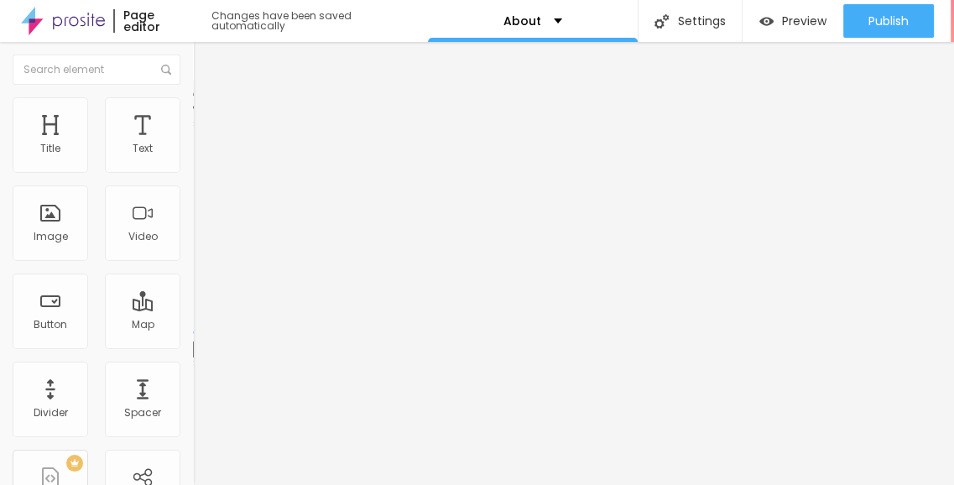
type input "155"
type input "95"
type input "80"
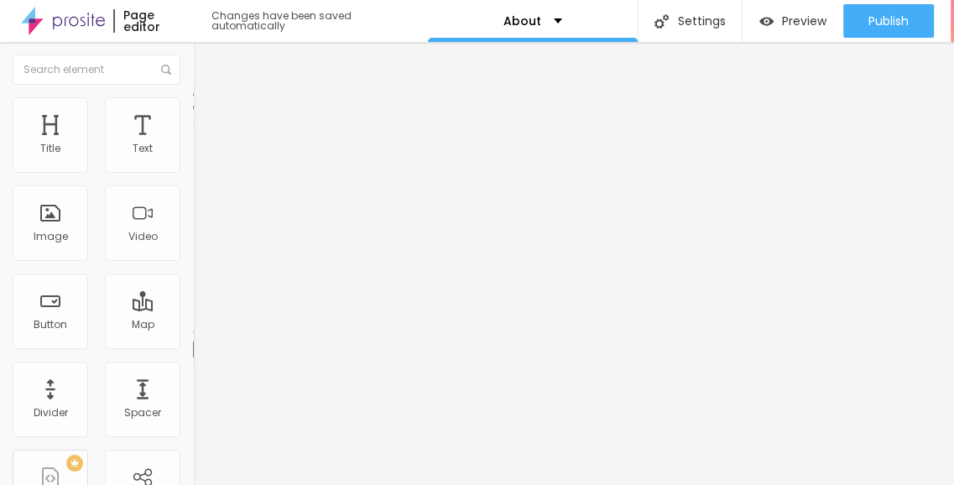
type input "75"
type input "65"
type input "60"
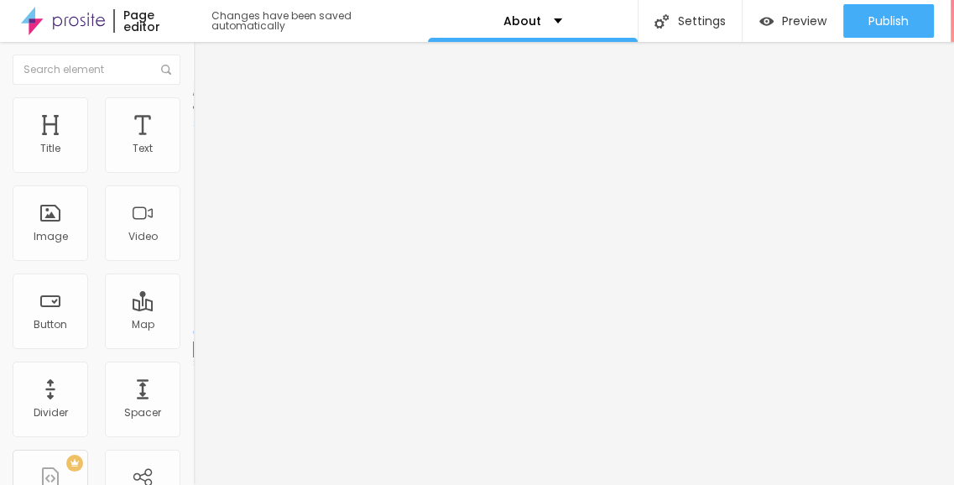
type input "60"
type input "50"
type input "40"
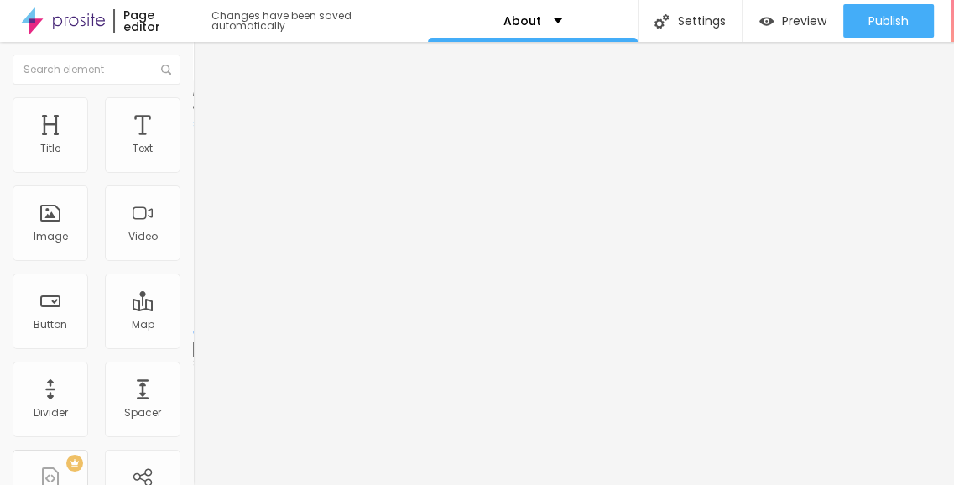
type input "25"
type input "15"
type input "10"
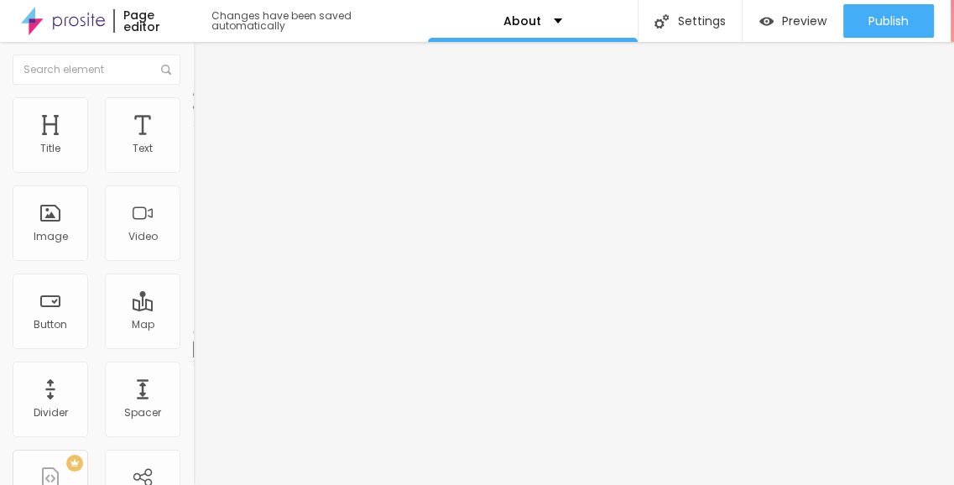
type input "10"
type input "0"
drag, startPoint x: 64, startPoint y: 195, endPoint x: 8, endPoint y: 192, distance: 55.5
type input "0"
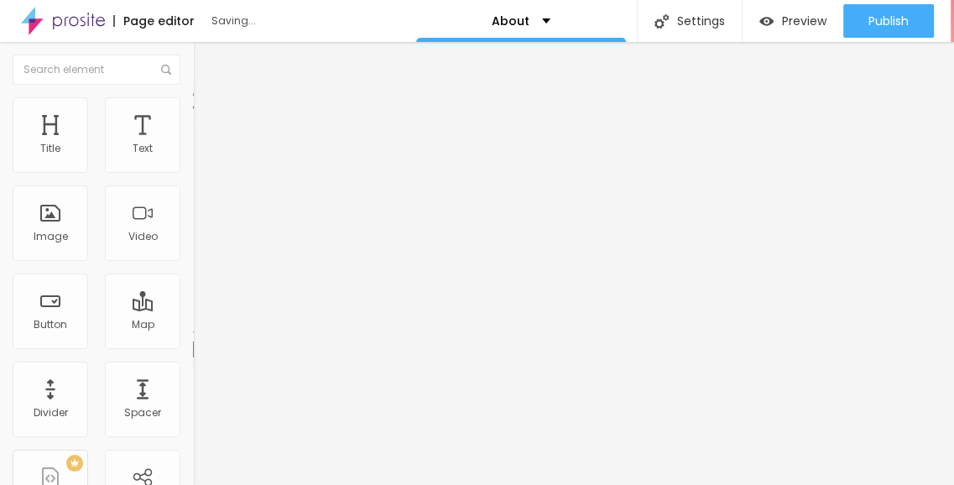
click at [193, 96] on img at bounding box center [200, 88] width 15 height 15
click at [208, 113] on span "Style" at bounding box center [220, 109] width 24 height 14
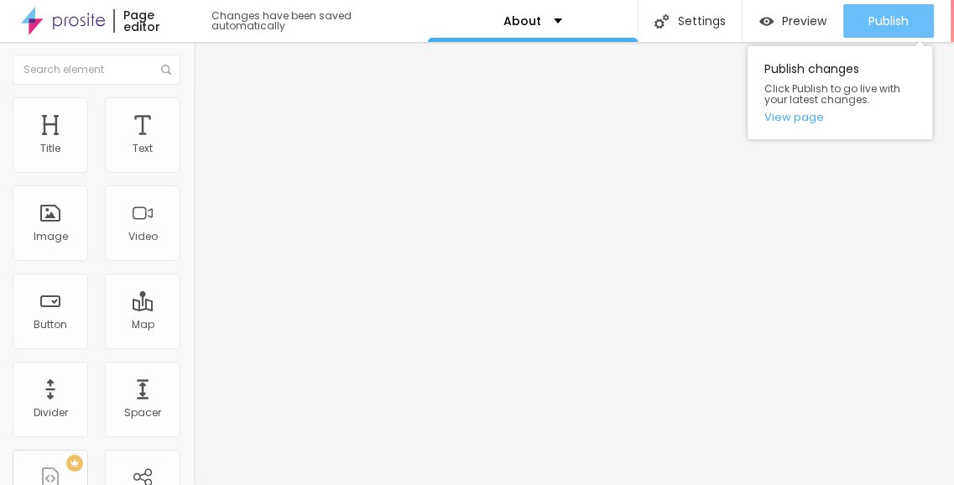
click at [882, 24] on span "Publish" at bounding box center [889, 20] width 40 height 13
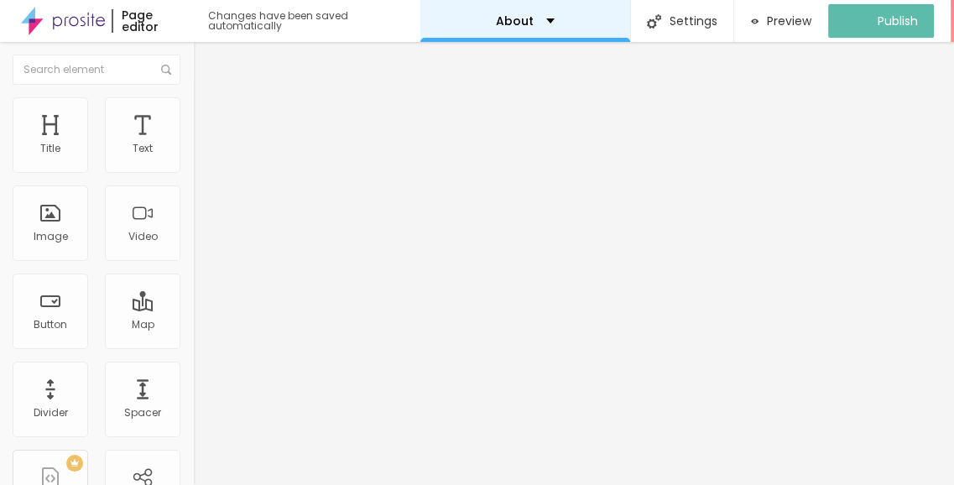
click at [549, 18] on div "About" at bounding box center [525, 21] width 59 height 12
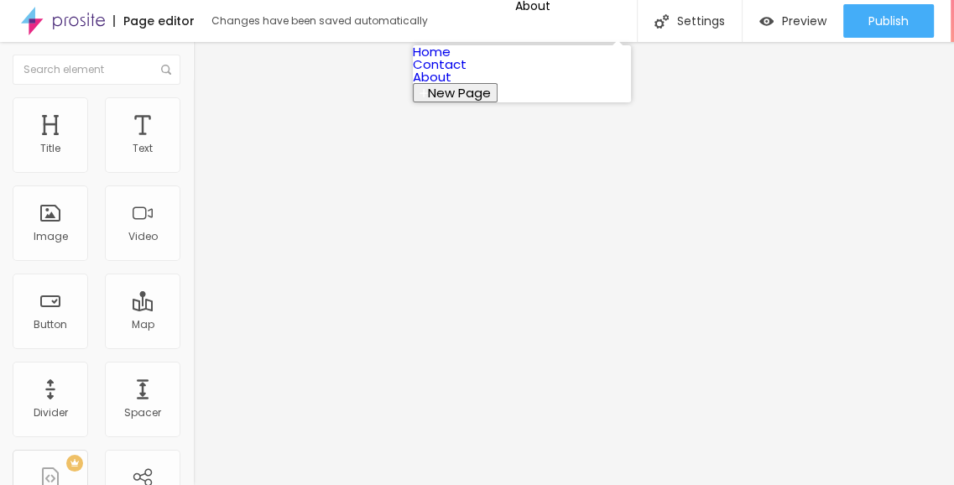
click at [467, 73] on link "Contact" at bounding box center [440, 64] width 54 height 18
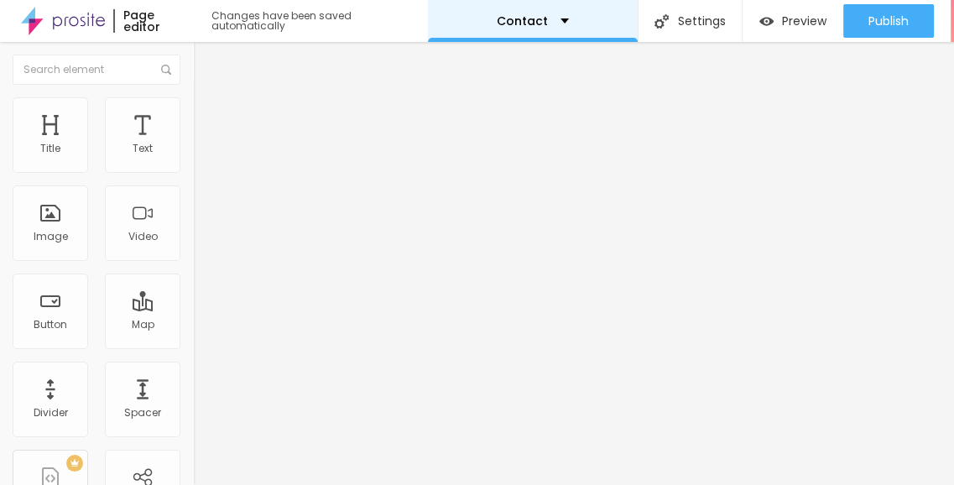
click at [580, 29] on div "Contact" at bounding box center [533, 21] width 210 height 42
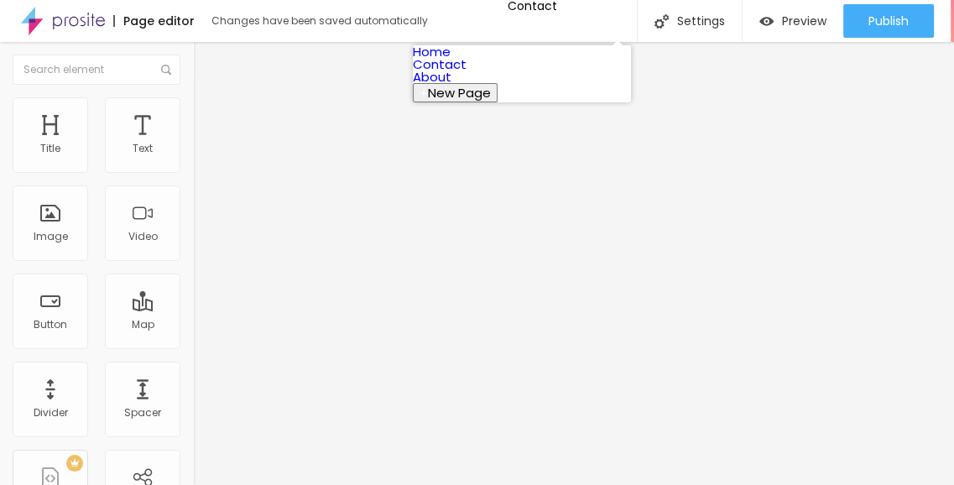
click at [451, 60] on link "Home" at bounding box center [432, 52] width 38 height 18
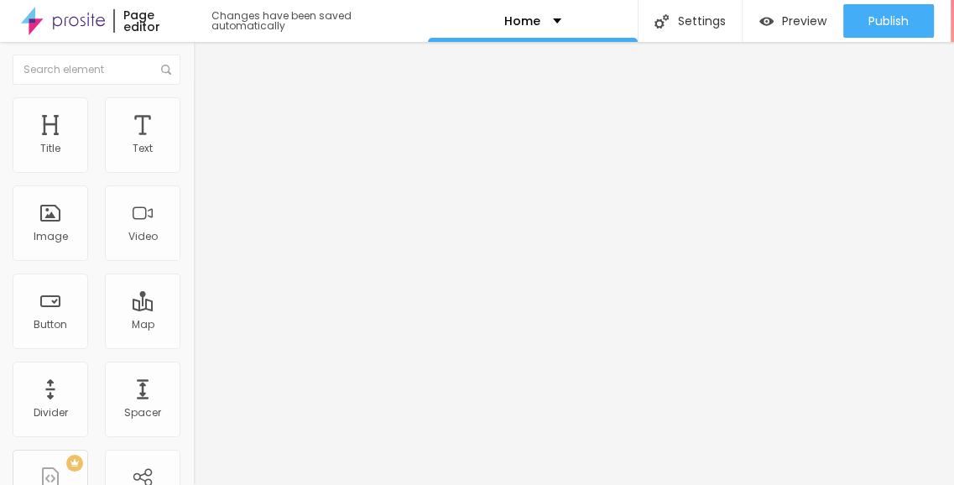
click at [77, 25] on img at bounding box center [63, 21] width 84 height 42
